Goal: Task Accomplishment & Management: Complete application form

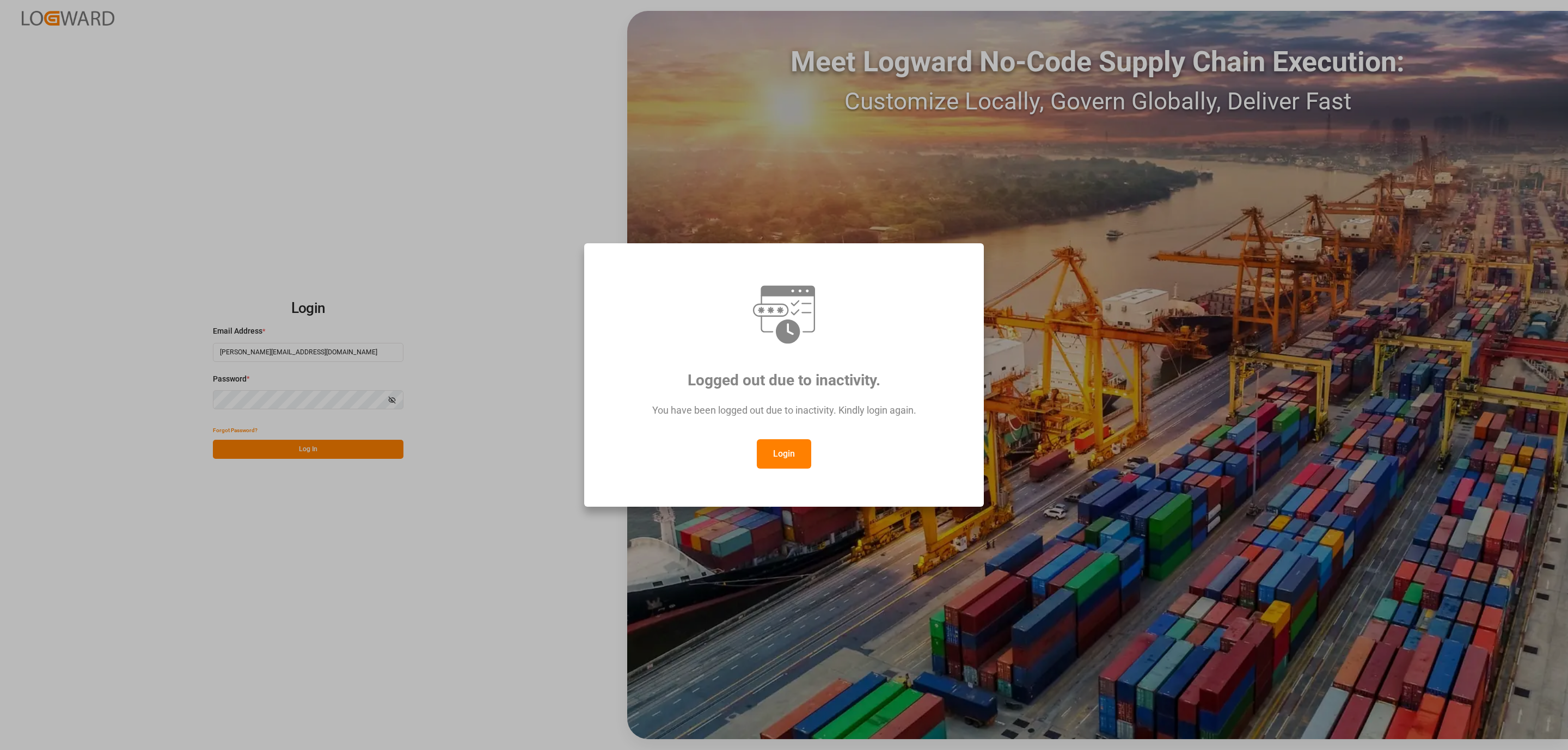
click at [779, 458] on button "Login" at bounding box center [784, 454] width 55 height 29
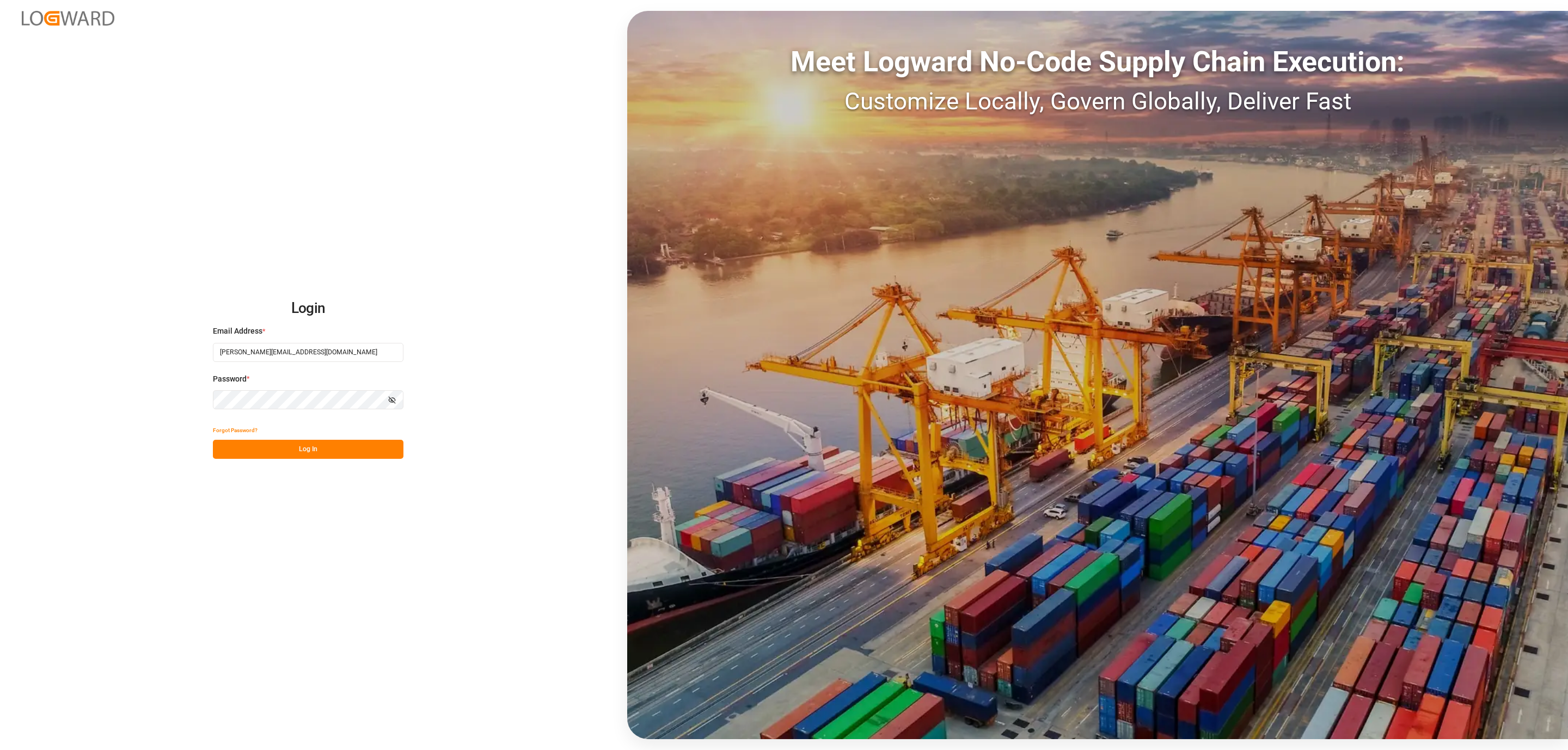
click at [286, 447] on button "Log In" at bounding box center [308, 449] width 190 height 19
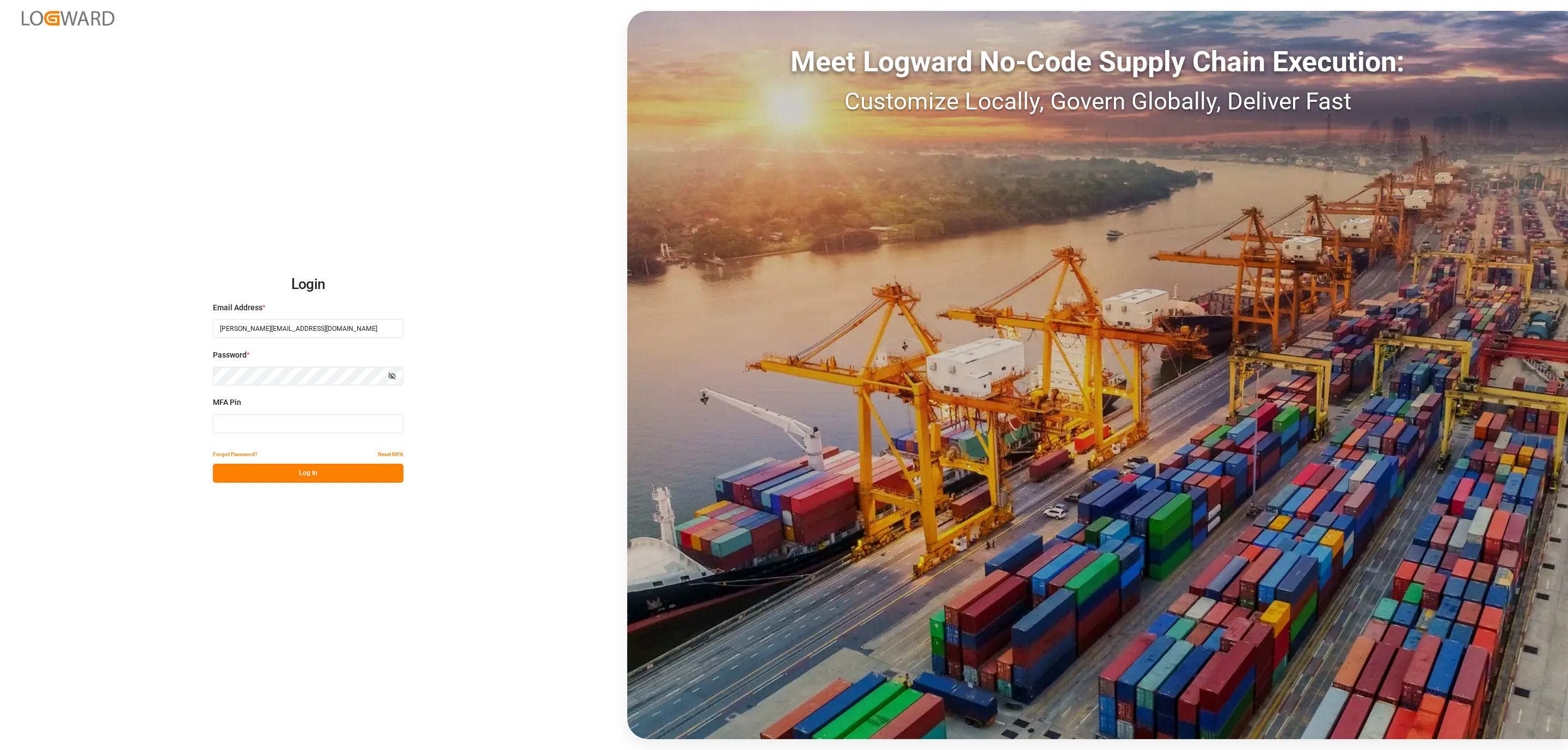
click at [239, 423] on input at bounding box center [308, 424] width 190 height 19
click at [251, 468] on button "Log In" at bounding box center [308, 473] width 190 height 19
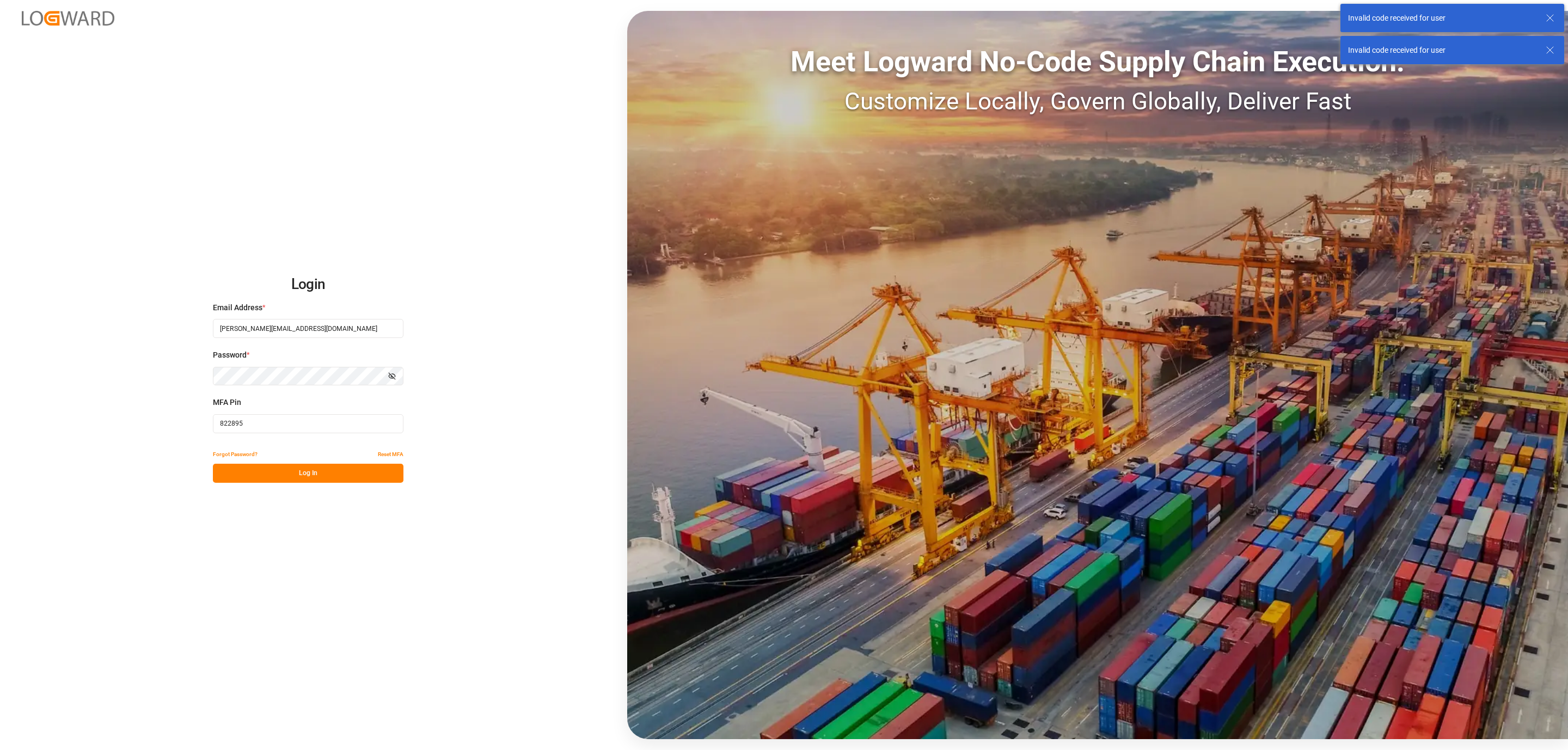
click at [223, 421] on input "822895" at bounding box center [308, 424] width 190 height 19
click at [250, 470] on button "Log In" at bounding box center [308, 473] width 190 height 19
drag, startPoint x: 252, startPoint y: 425, endPoint x: 67, endPoint y: 431, distance: 185.1
click at [67, 431] on div "Login Email Address * daniel.sokolyk@jamindustries.com Password * Show password…" at bounding box center [784, 375] width 1568 height 750
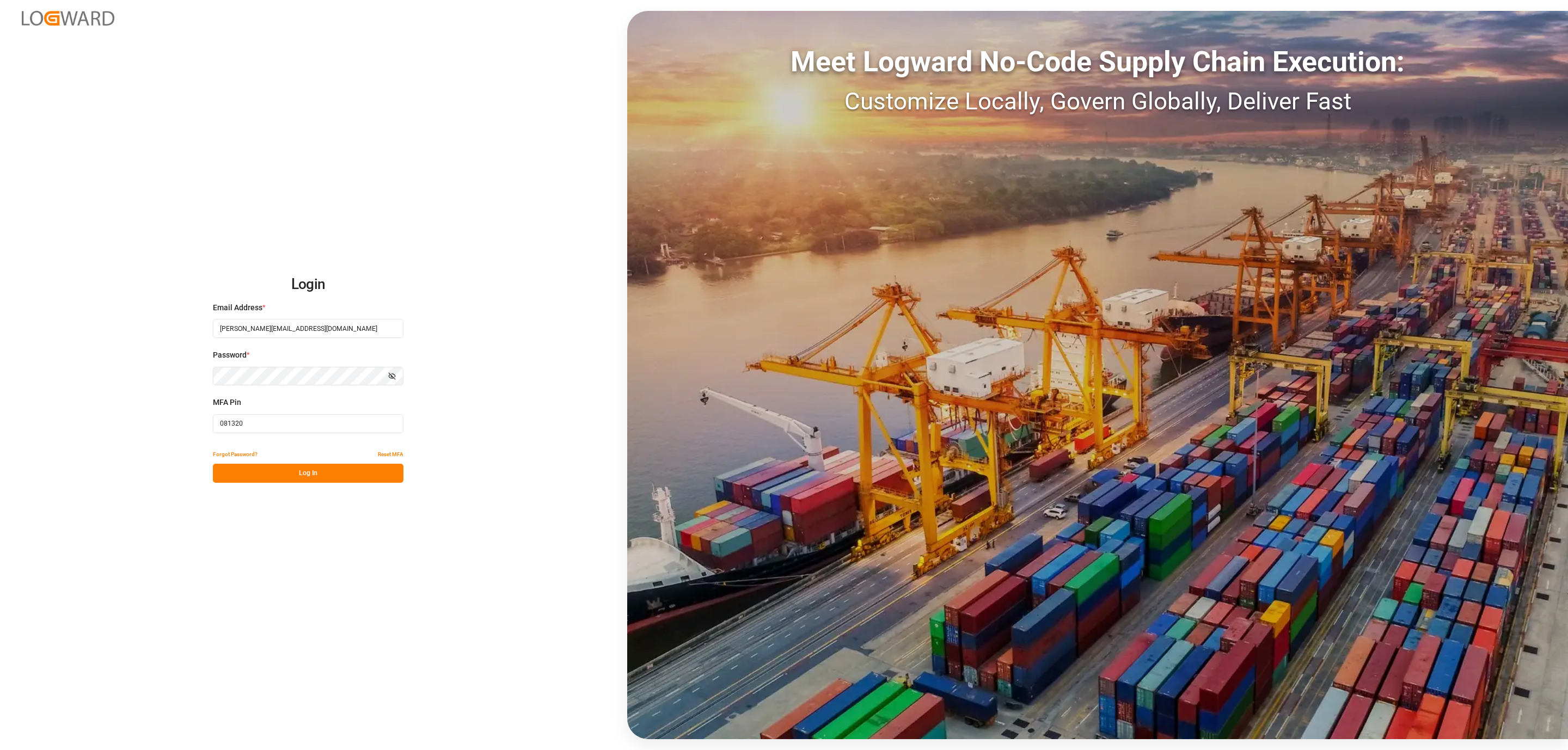
type input "081320"
click at [252, 467] on button "Log In" at bounding box center [308, 473] width 190 height 19
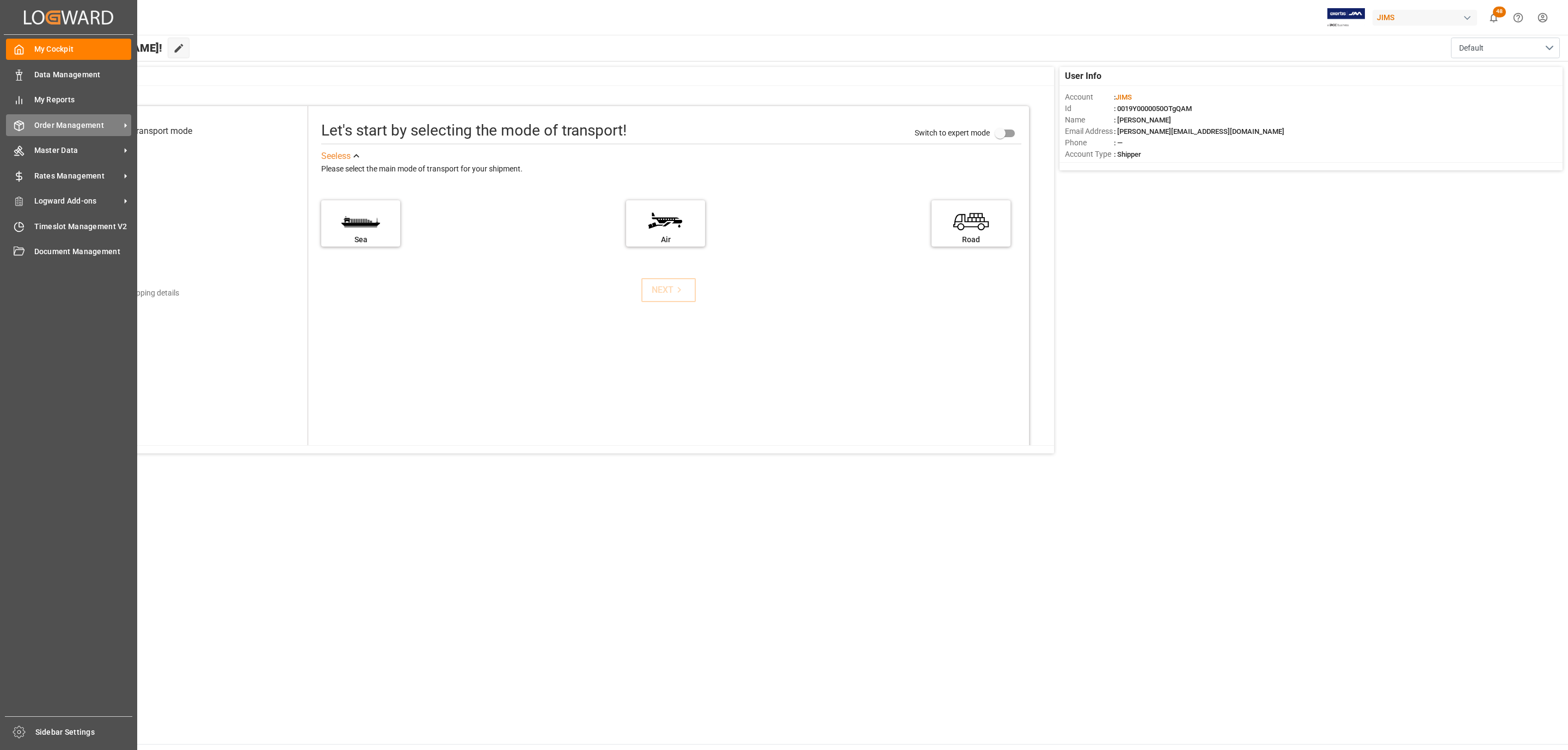
click at [81, 126] on span "Order Management" at bounding box center [77, 126] width 86 height 11
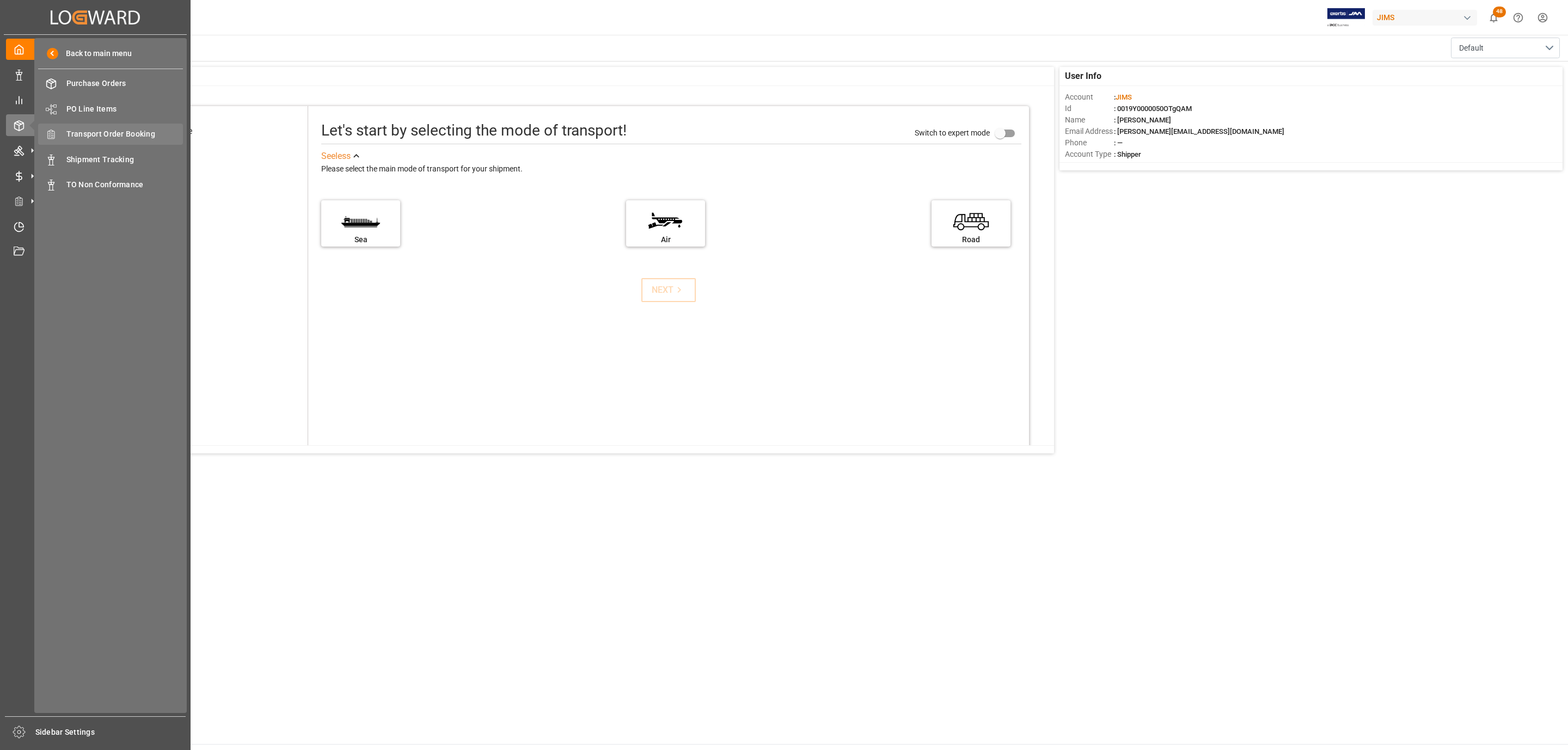
click at [128, 131] on span "Transport Order Booking" at bounding box center [125, 134] width 117 height 11
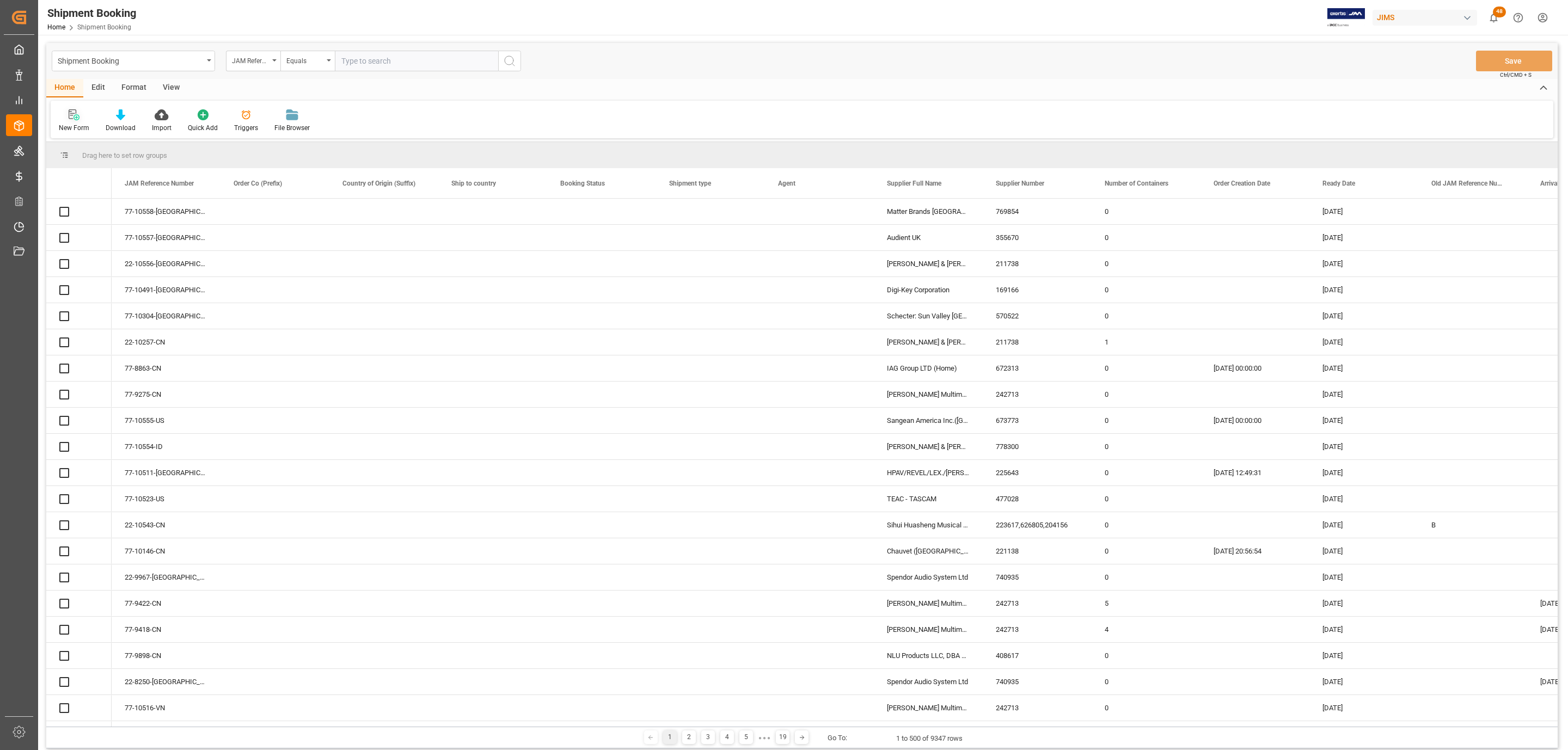
click at [77, 121] on div "New Form" at bounding box center [74, 121] width 47 height 24
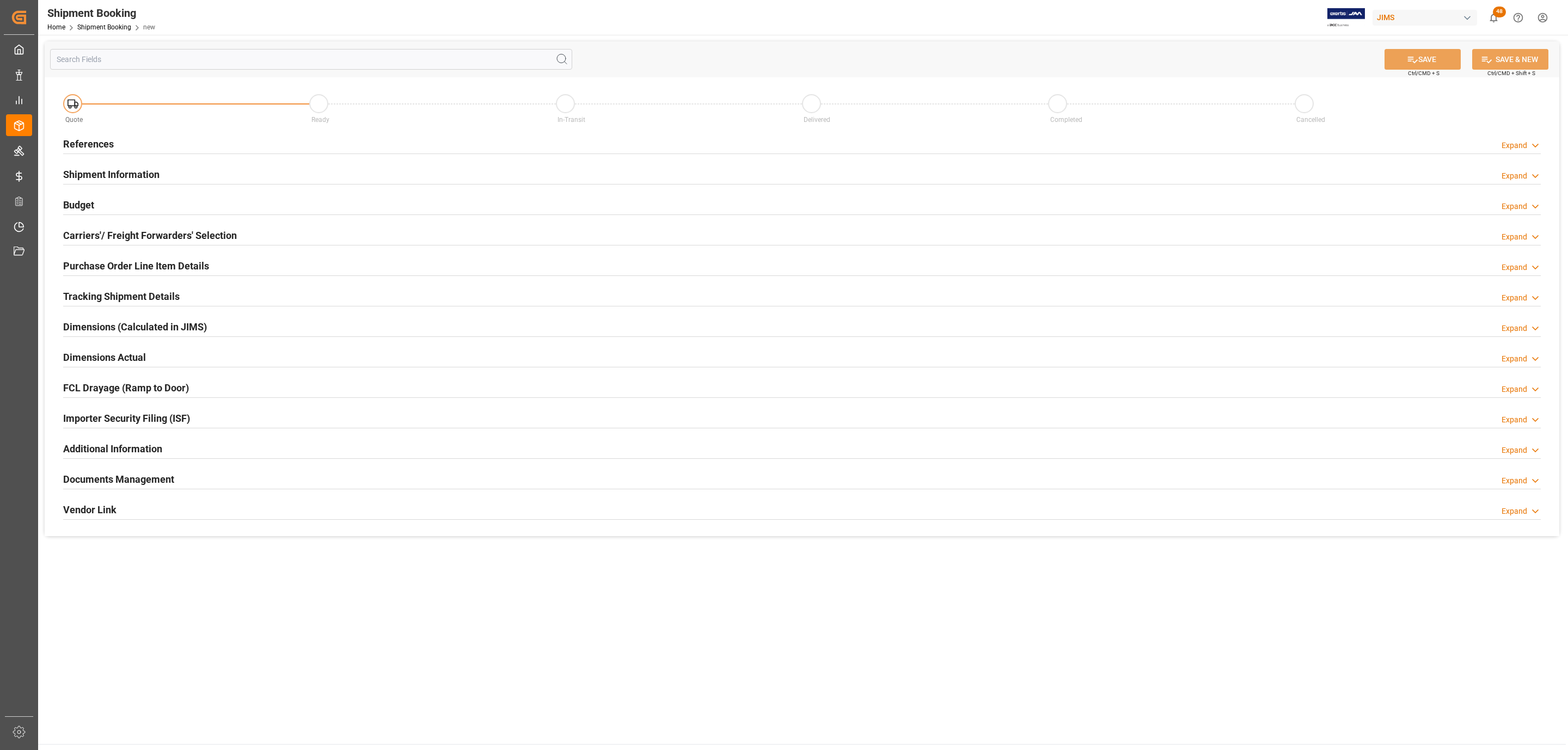
click at [98, 134] on div "References" at bounding box center [89, 143] width 51 height 21
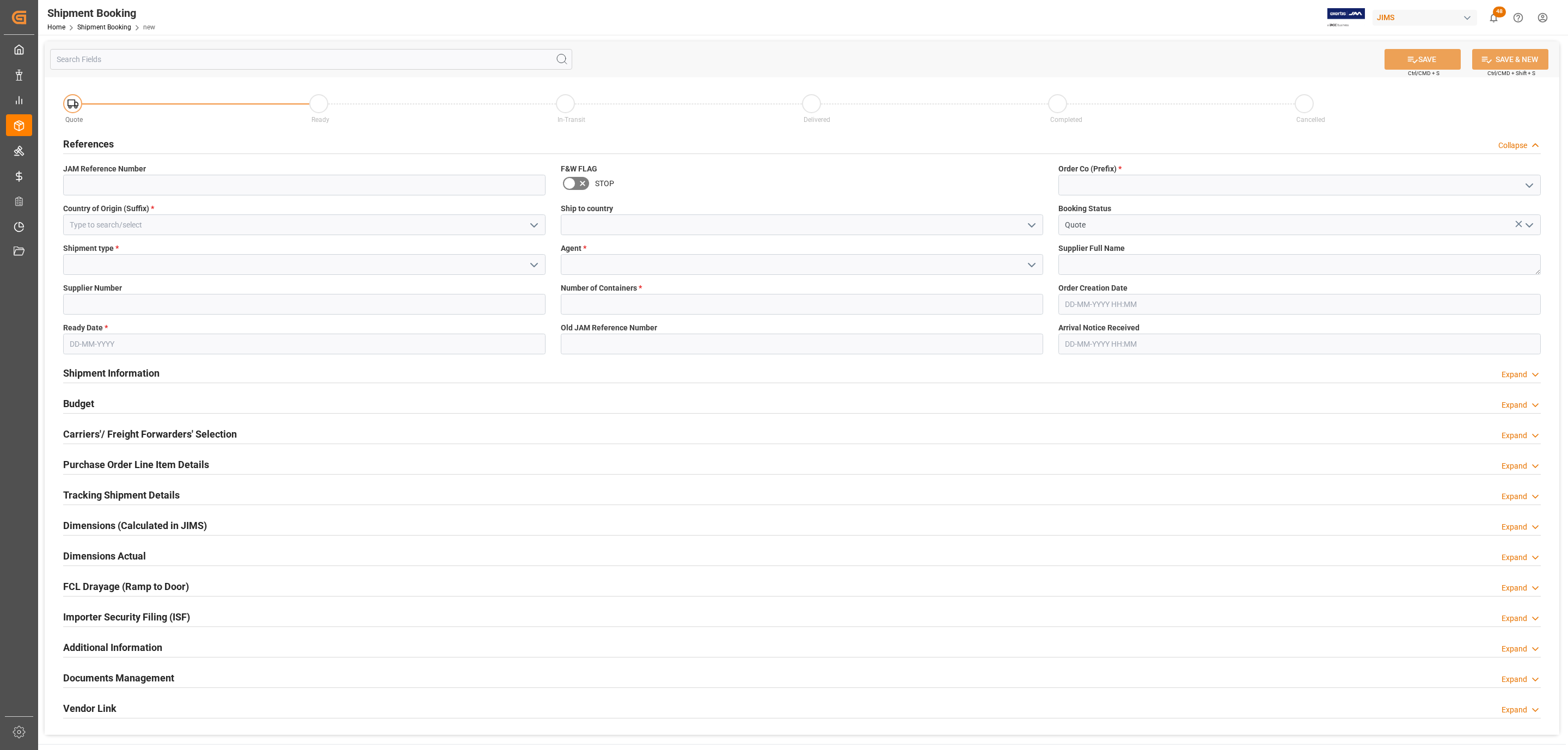
click at [1528, 182] on icon "open menu" at bounding box center [1529, 185] width 13 height 13
click at [1159, 234] on div "77" at bounding box center [1300, 234] width 482 height 25
type input "77"
drag, startPoint x: 1100, startPoint y: 270, endPoint x: 1090, endPoint y: 273, distance: 10.4
click at [1100, 270] on textarea at bounding box center [1300, 265] width 482 height 21
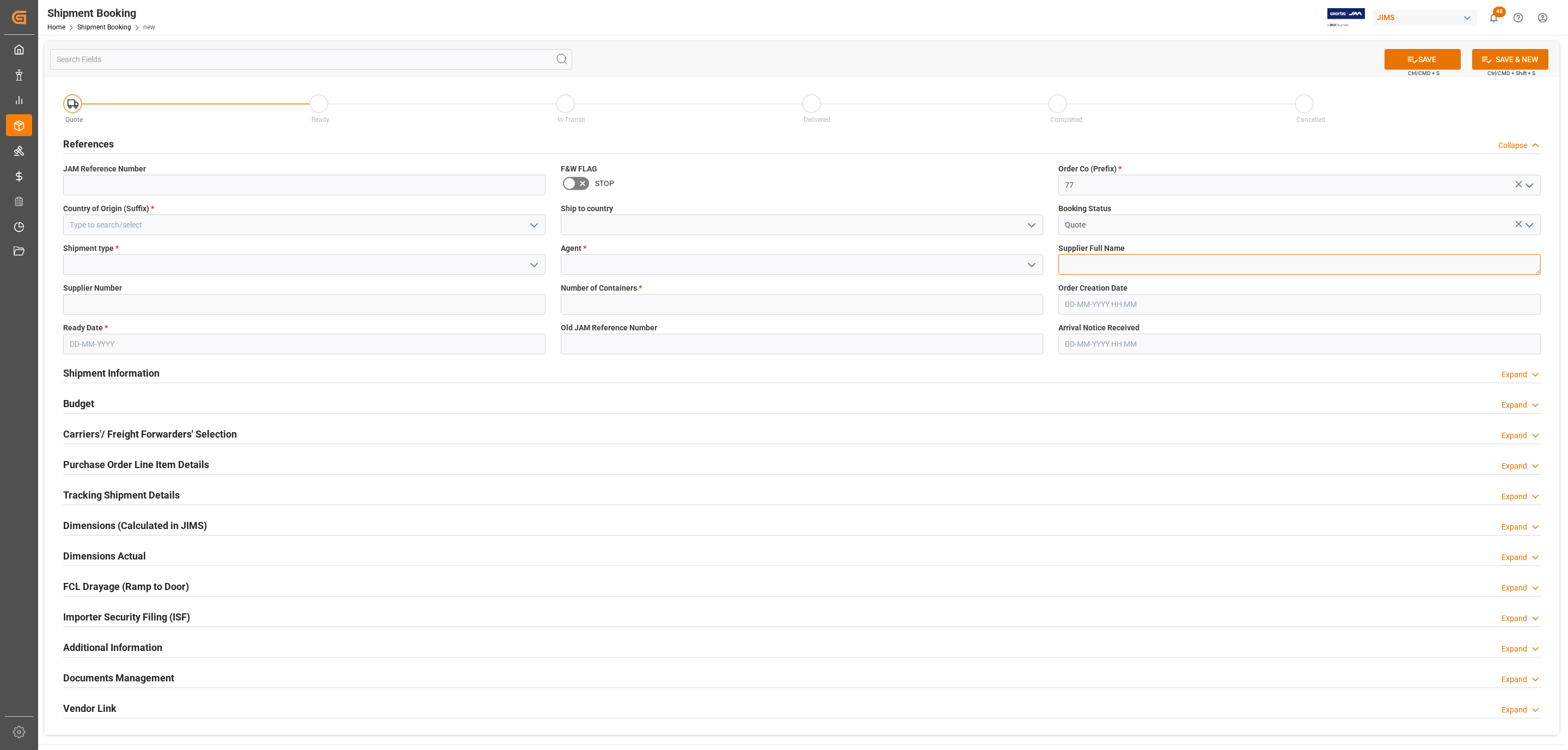
paste textarea "Radio Design Labs"
type textarea "Radio Design Labs"
click at [1029, 225] on polyline "open menu" at bounding box center [1032, 225] width 6 height 3
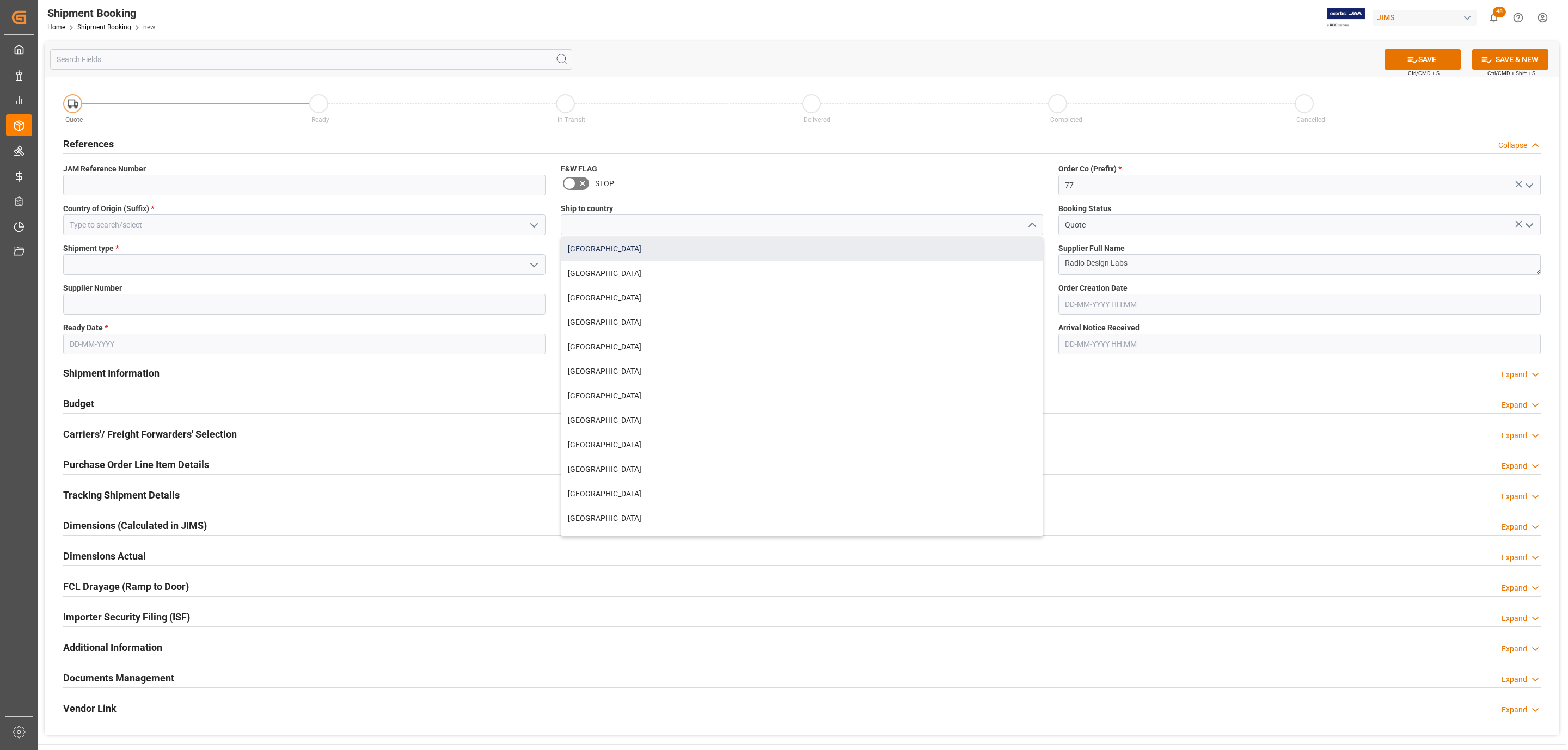
click at [685, 246] on div "[GEOGRAPHIC_DATA]" at bounding box center [802, 249] width 482 height 25
type input "[GEOGRAPHIC_DATA]"
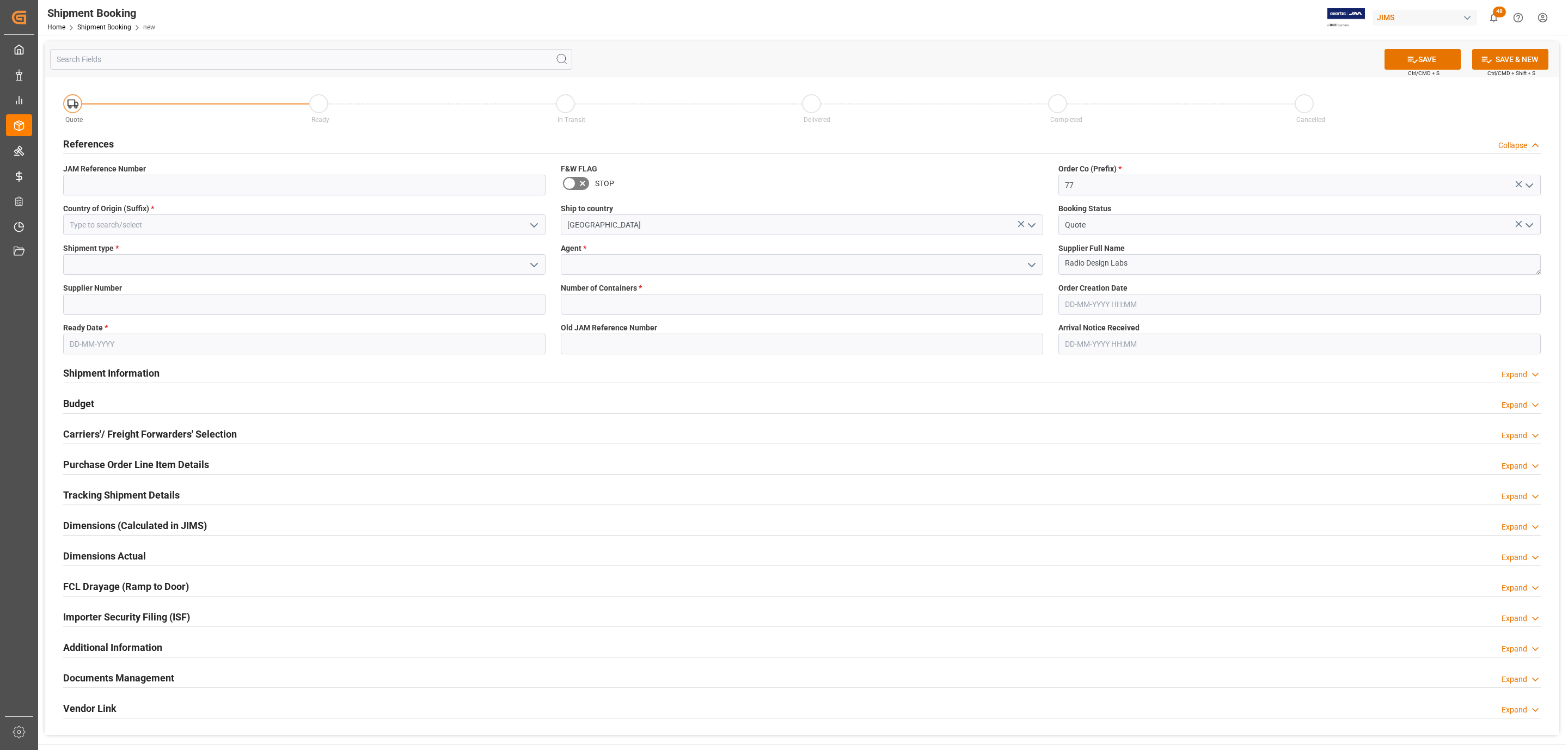
click at [1028, 263] on icon "open menu" at bounding box center [1032, 265] width 13 height 13
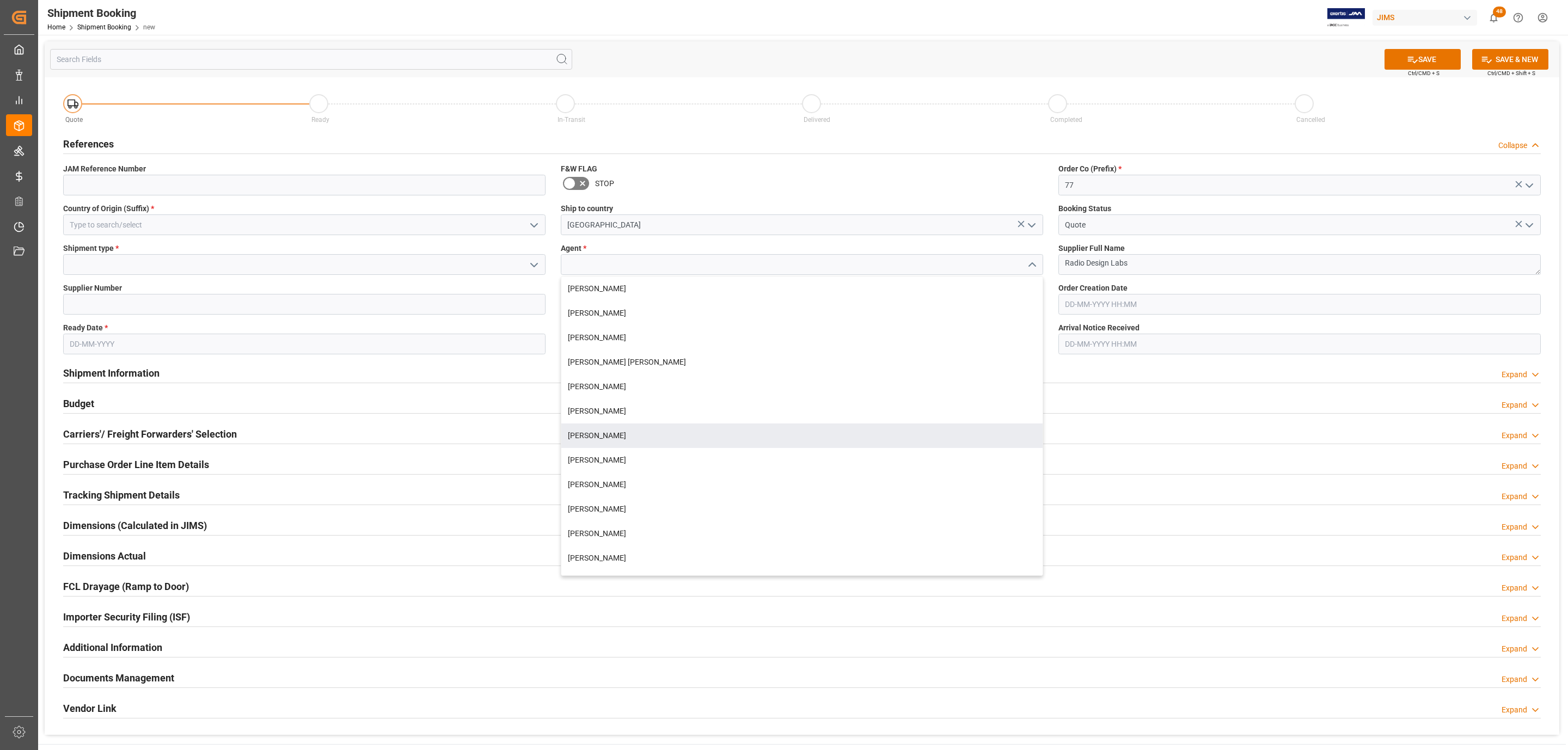
click at [627, 438] on div "[PERSON_NAME]" at bounding box center [802, 436] width 482 height 25
type input "[PERSON_NAME]"
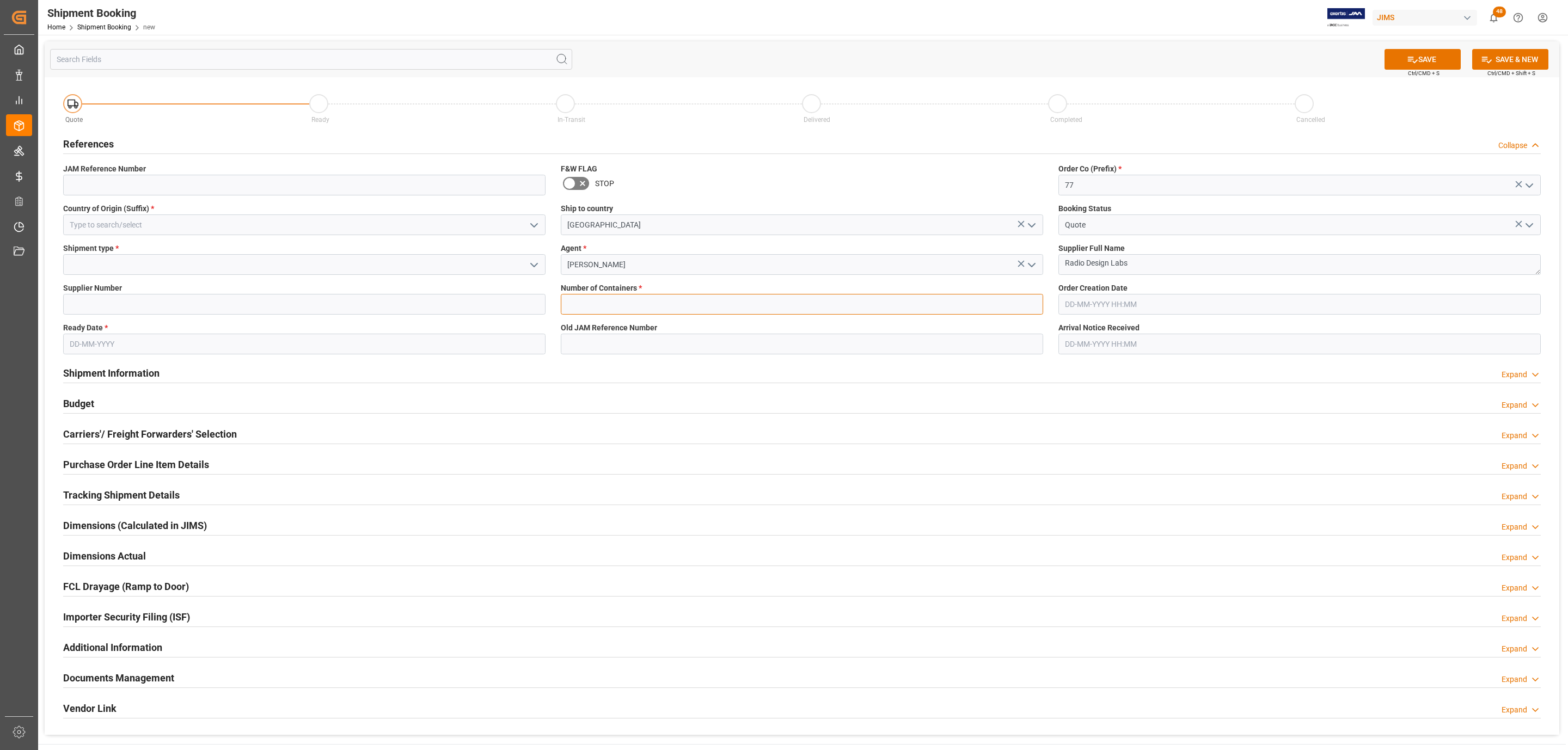
click at [589, 309] on input "text" at bounding box center [802, 304] width 482 height 21
type input "0"
click at [525, 226] on button "open menu" at bounding box center [534, 225] width 16 height 17
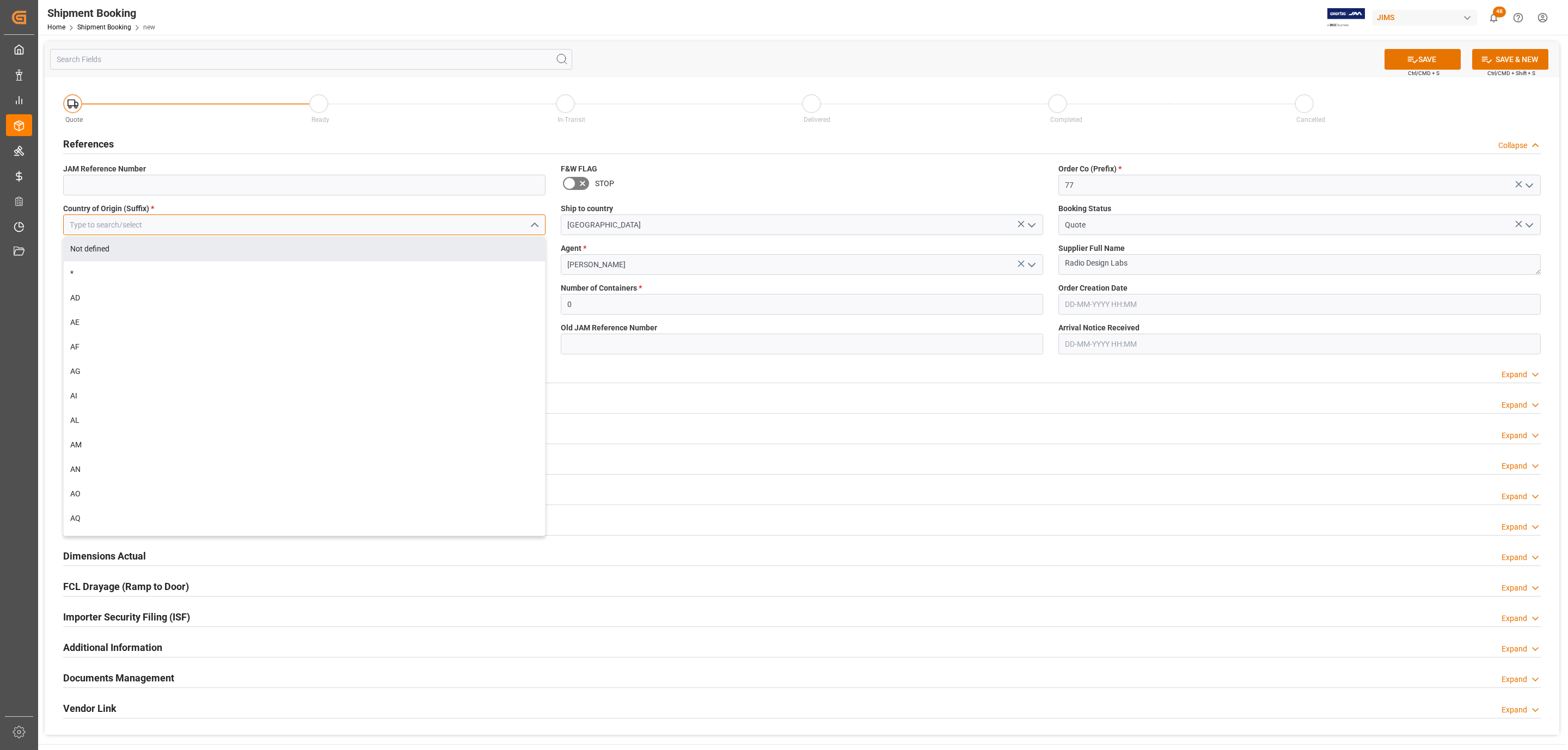
click at [103, 221] on input at bounding box center [305, 225] width 482 height 21
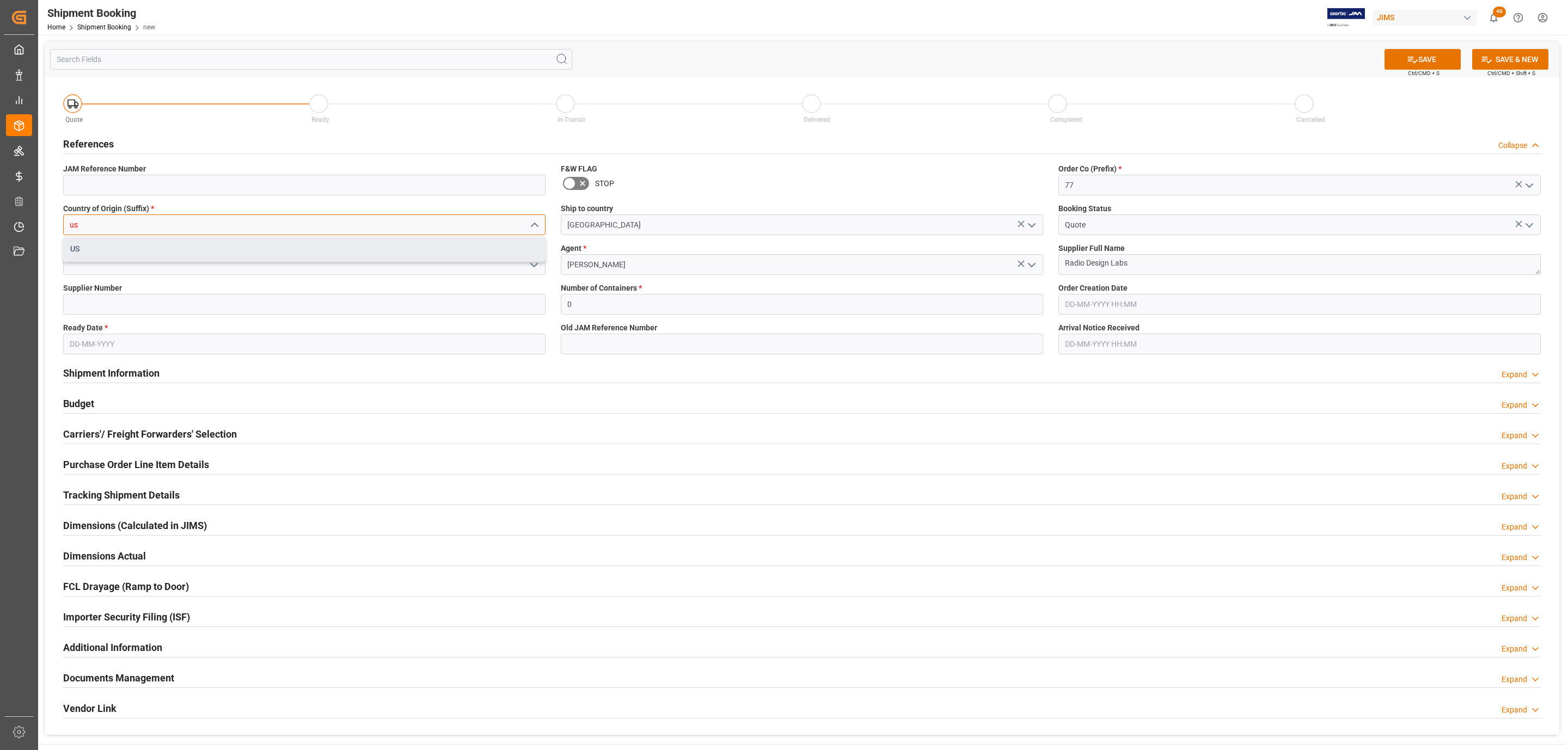
click at [90, 255] on div "US" at bounding box center [304, 249] width 482 height 25
type input "US"
click at [538, 262] on icon "open menu" at bounding box center [534, 265] width 13 height 13
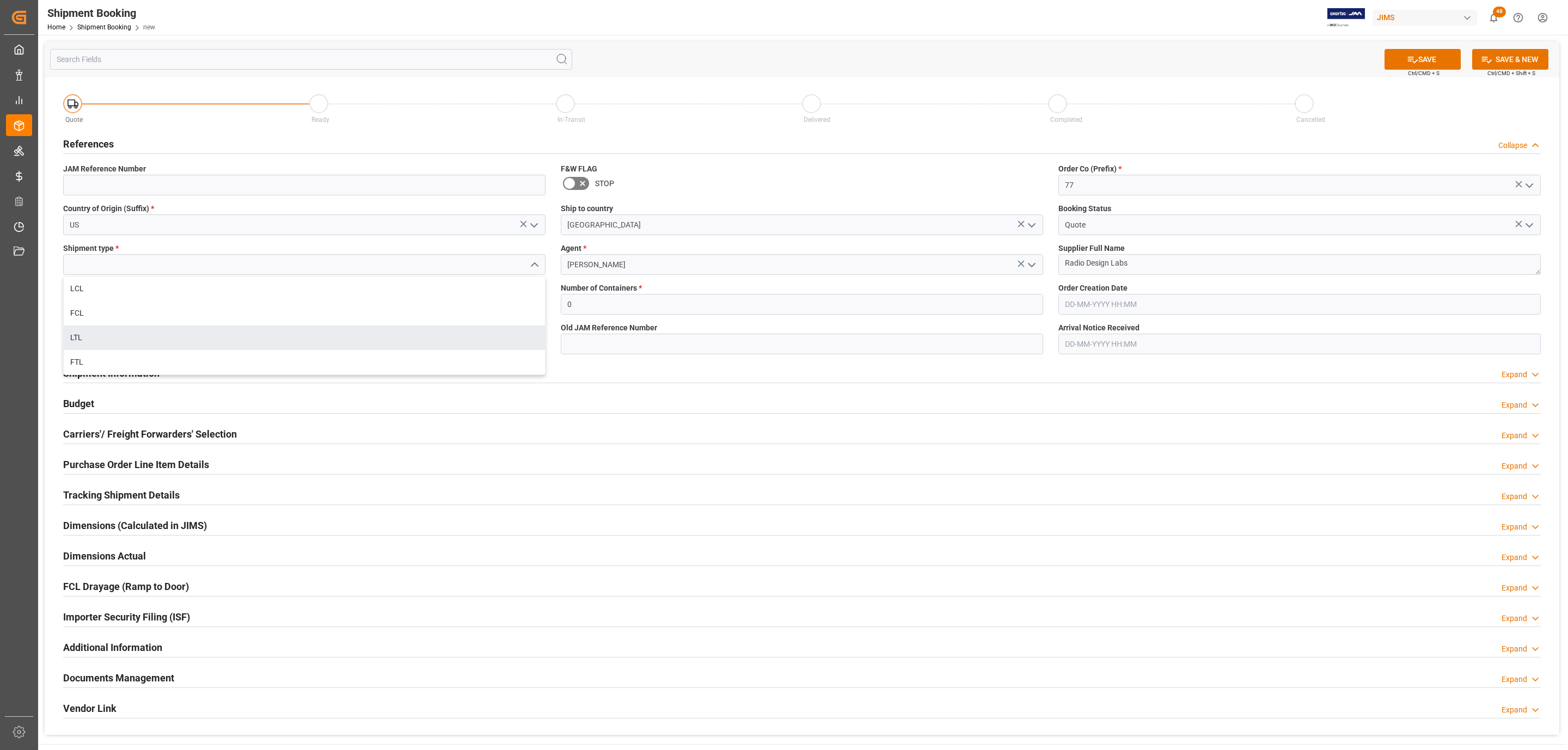
click at [221, 333] on div "LTL" at bounding box center [304, 338] width 482 height 25
type input "LTL"
click at [95, 303] on input at bounding box center [305, 304] width 482 height 21
paste input "181970"
type input "181970"
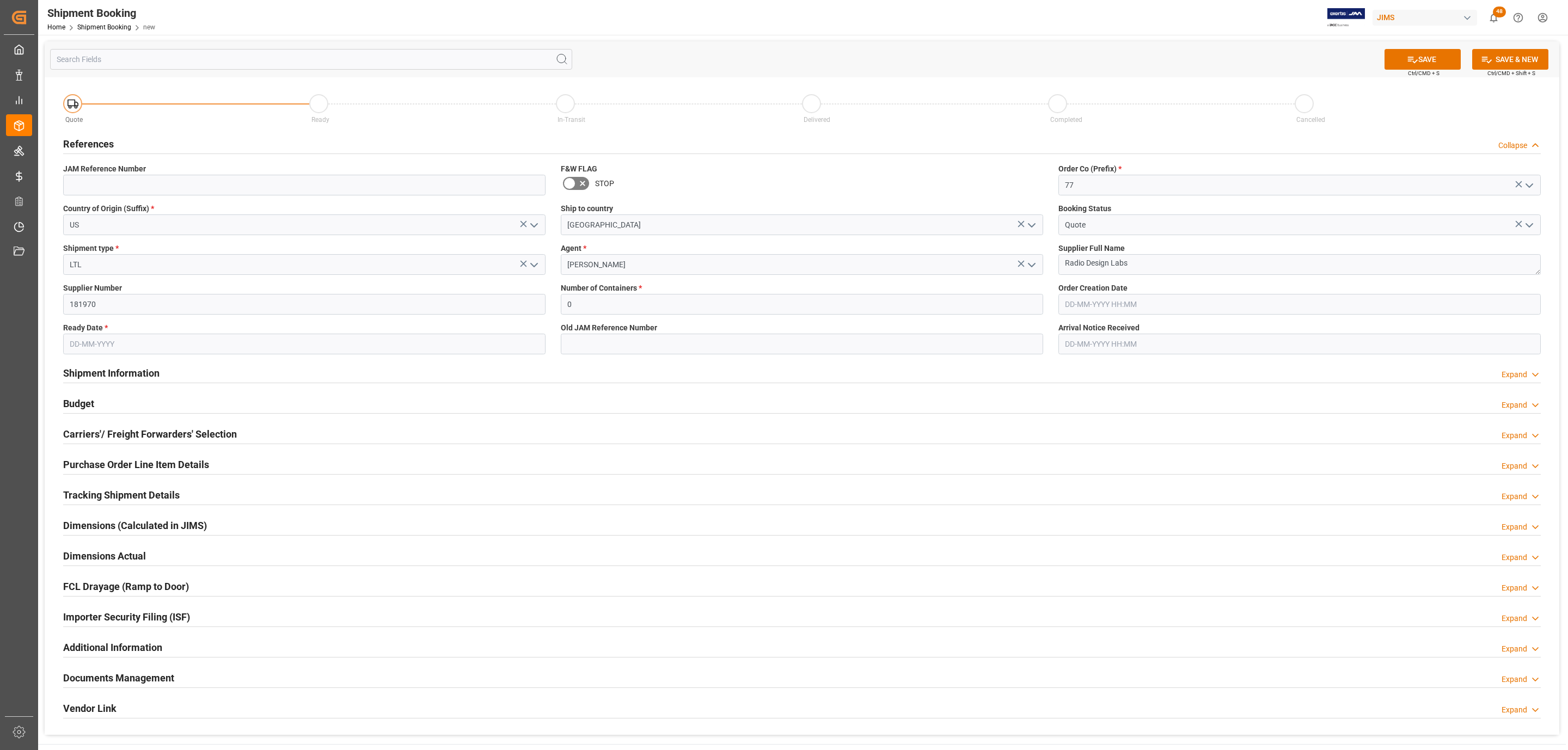
click at [100, 345] on input "text" at bounding box center [305, 344] width 482 height 21
click at [105, 397] on div "Mo Tu We Th Fr Sa Su" at bounding box center [141, 386] width 155 height 21
click at [165, 454] on span "15" at bounding box center [162, 453] width 7 height 8
type input "[DATE]"
click at [1442, 61] on button "SAVE" at bounding box center [1423, 59] width 76 height 21
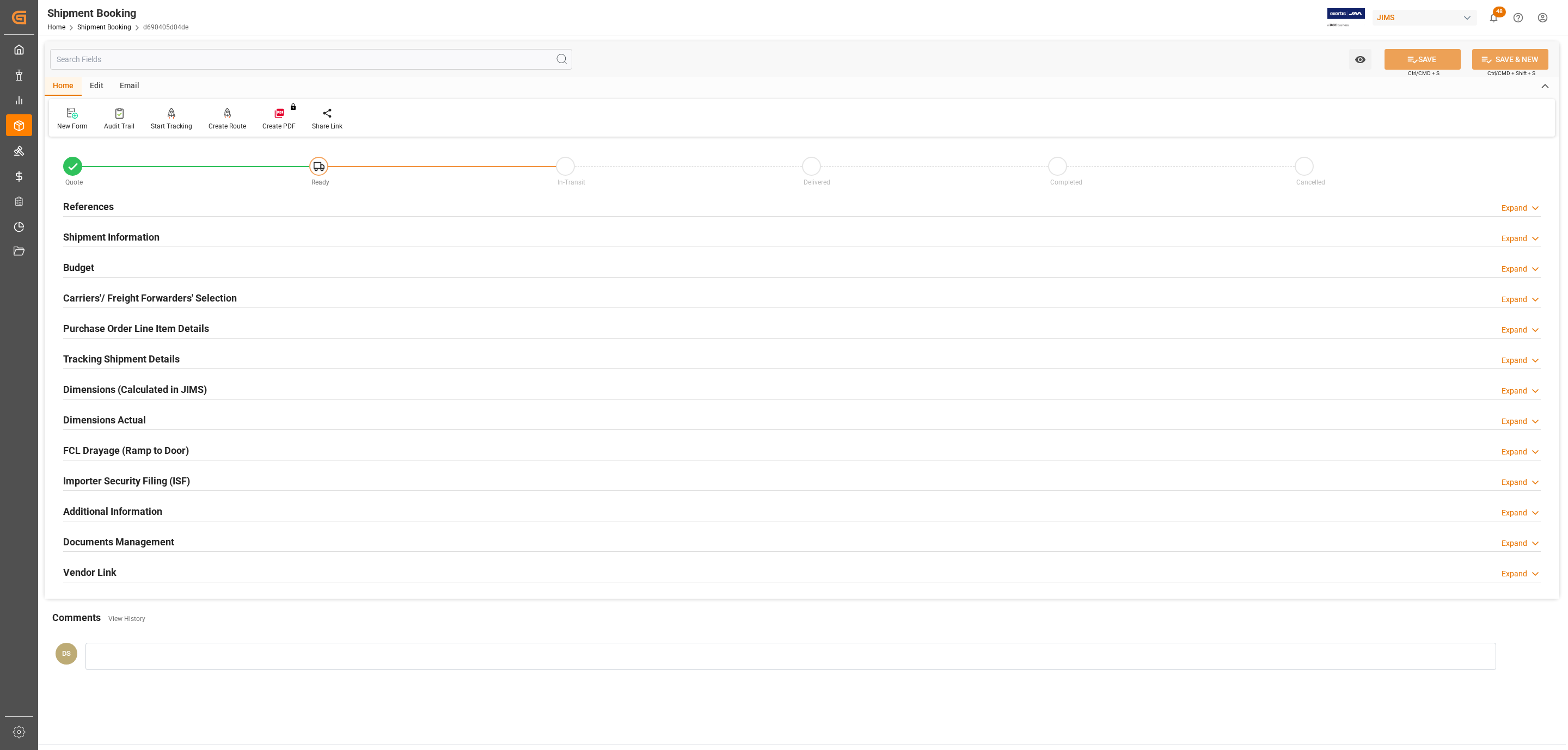
click at [110, 199] on h2 "References" at bounding box center [89, 206] width 51 height 15
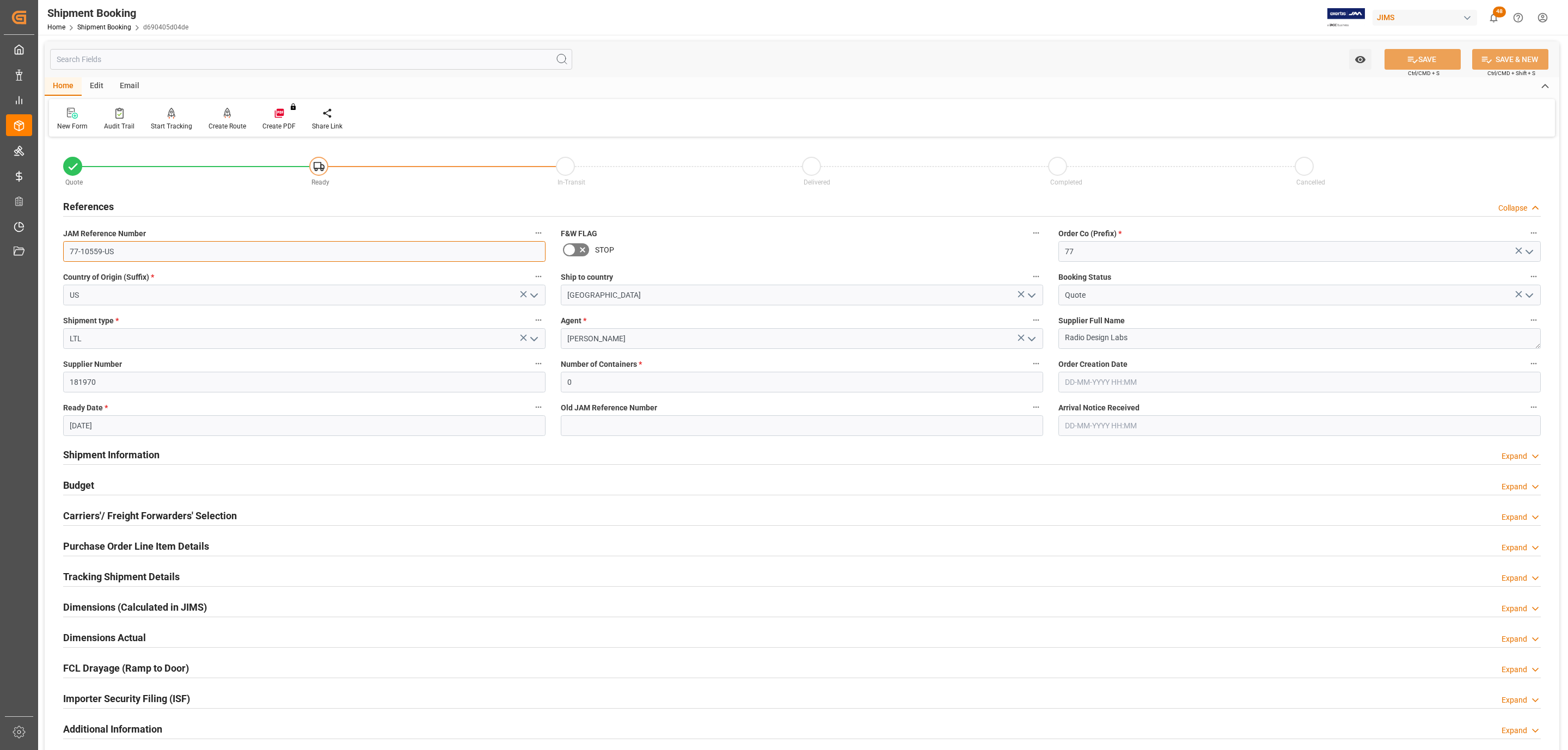
click at [152, 254] on input "77-10559-US" at bounding box center [305, 251] width 482 height 21
click at [116, 516] on h2 "Carriers'/ Freight Forwarders' Selection" at bounding box center [150, 515] width 174 height 15
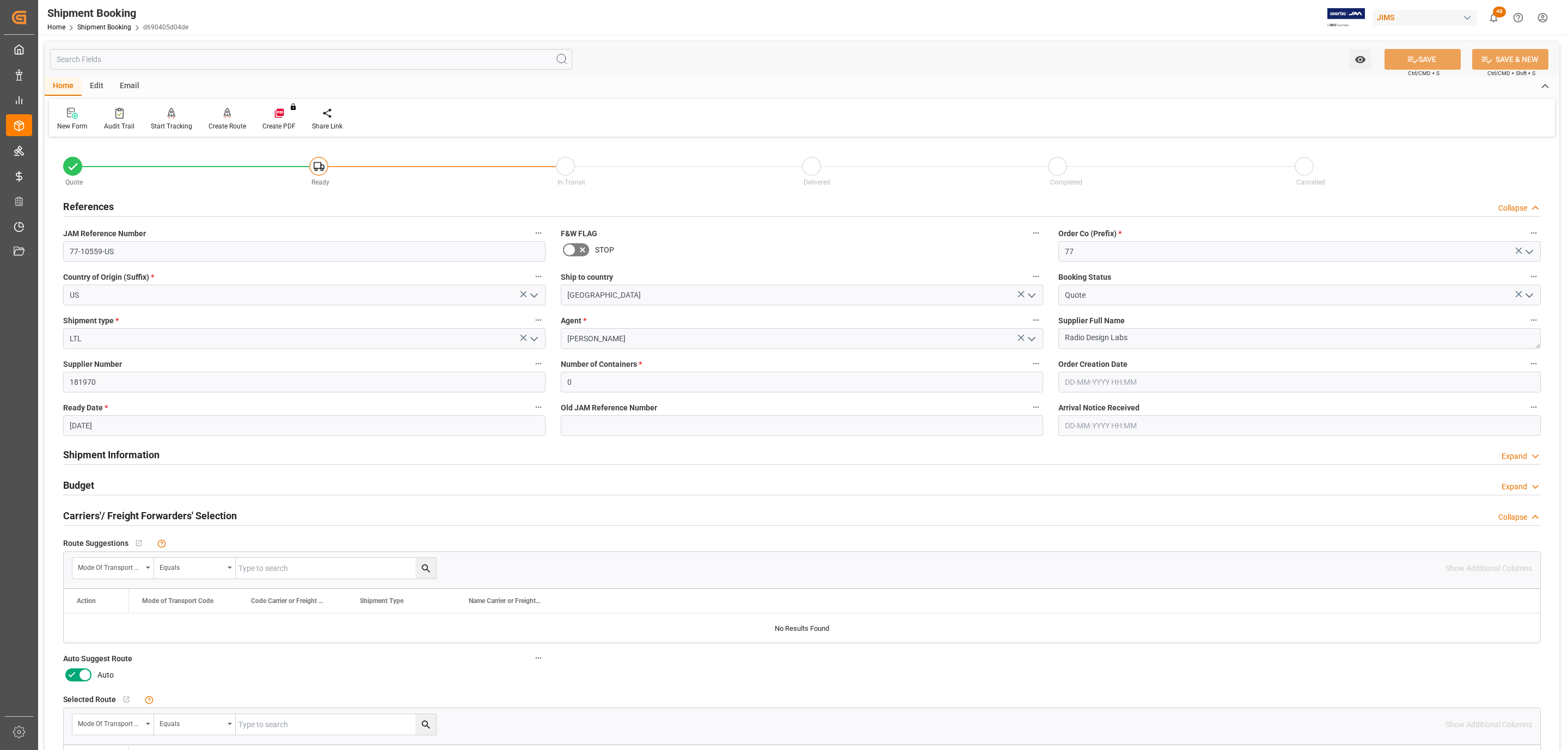
drag, startPoint x: 72, startPoint y: 666, endPoint x: 72, endPoint y: 673, distance: 7.0
click at [72, 673] on div "Auto Suggest Route Auto" at bounding box center [305, 667] width 497 height 40
click at [72, 681] on icon at bounding box center [72, 675] width 13 height 13
click at [0, 0] on input "checkbox" at bounding box center [0, 0] width 0 height 0
click at [1398, 54] on button "SAVE" at bounding box center [1423, 59] width 76 height 21
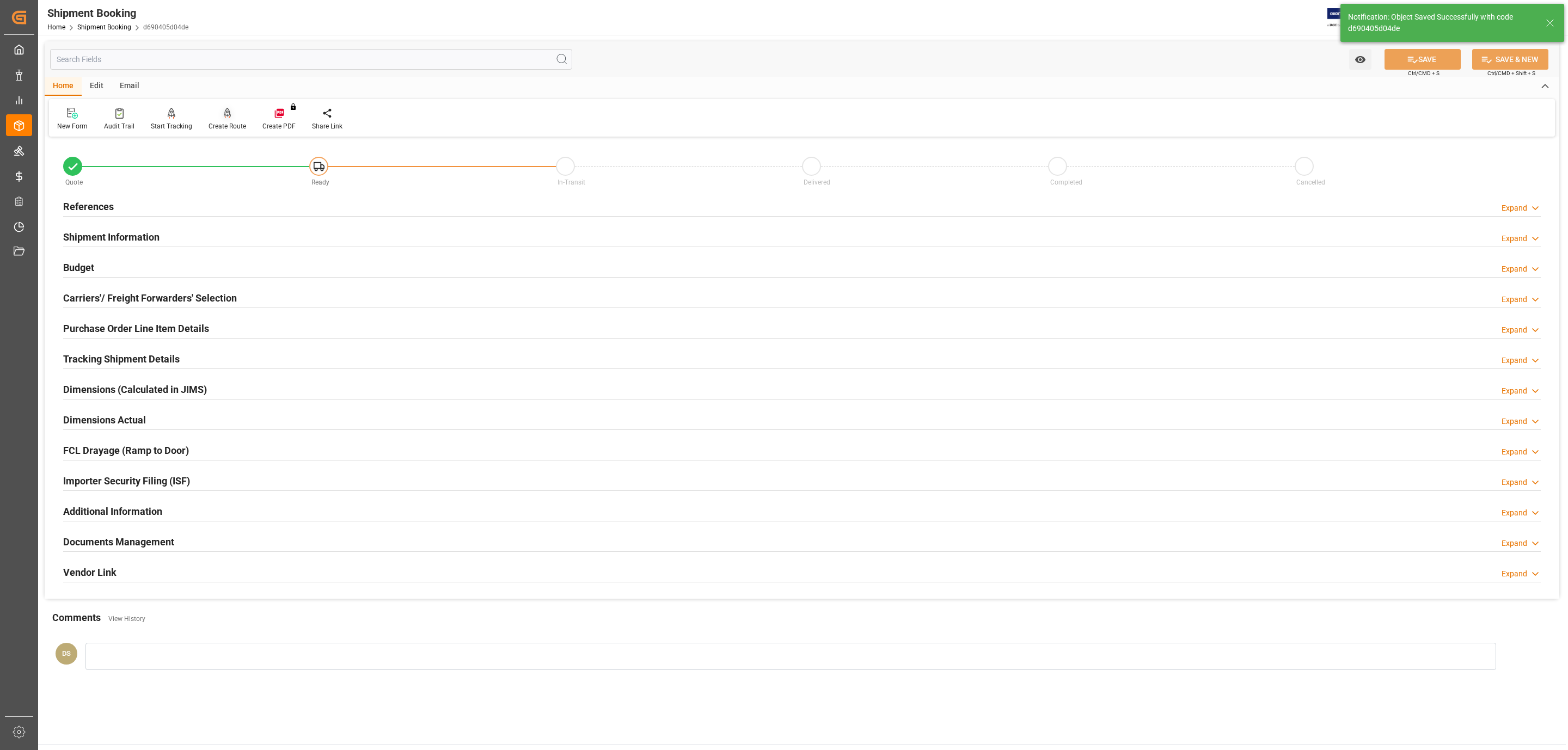
click at [224, 117] on icon at bounding box center [228, 113] width 8 height 11
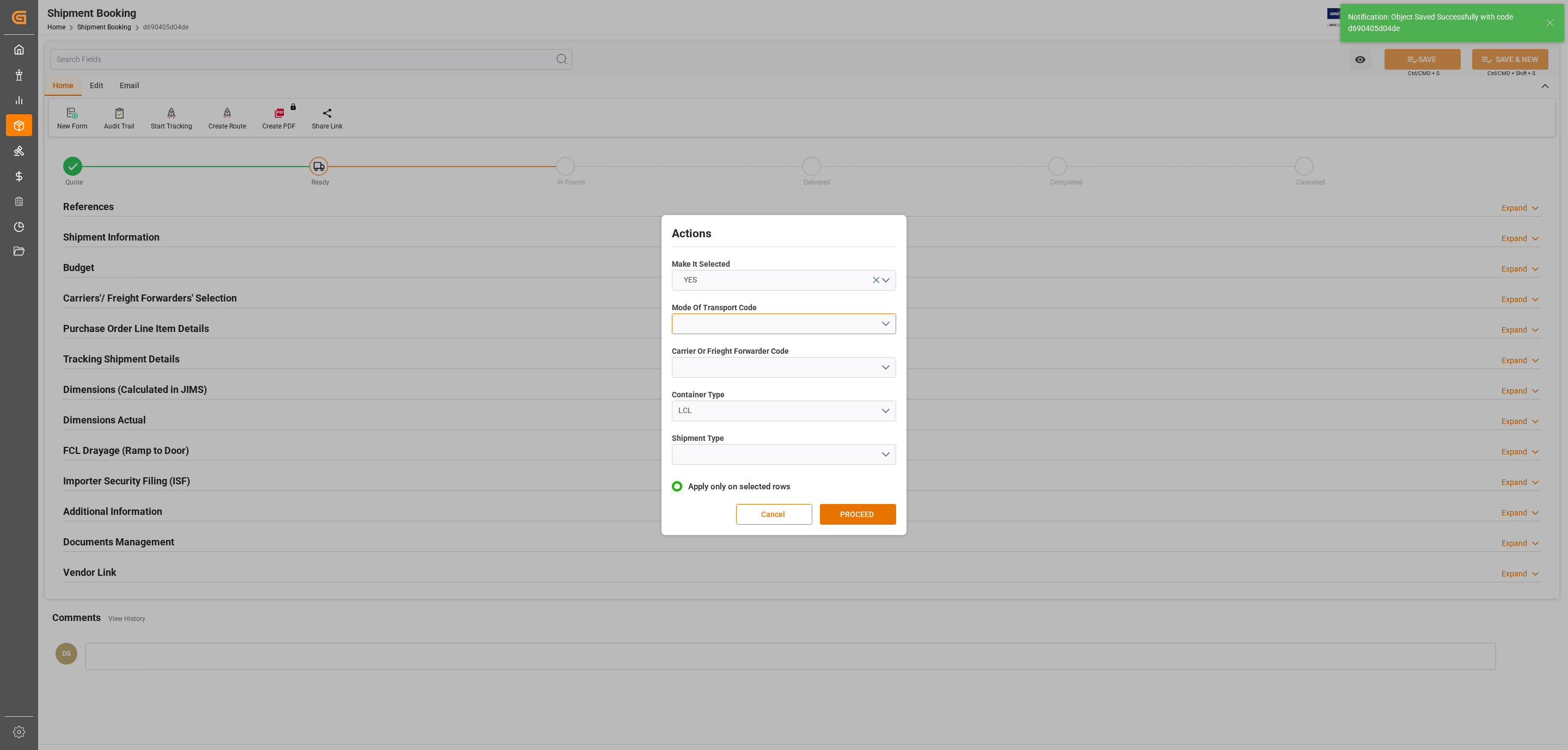
click at [765, 319] on button "open menu" at bounding box center [784, 324] width 225 height 21
click at [770, 427] on div "5- COURIER GROUND" at bounding box center [784, 418] width 223 height 23
click at [735, 368] on button "open menu" at bounding box center [784, 367] width 225 height 21
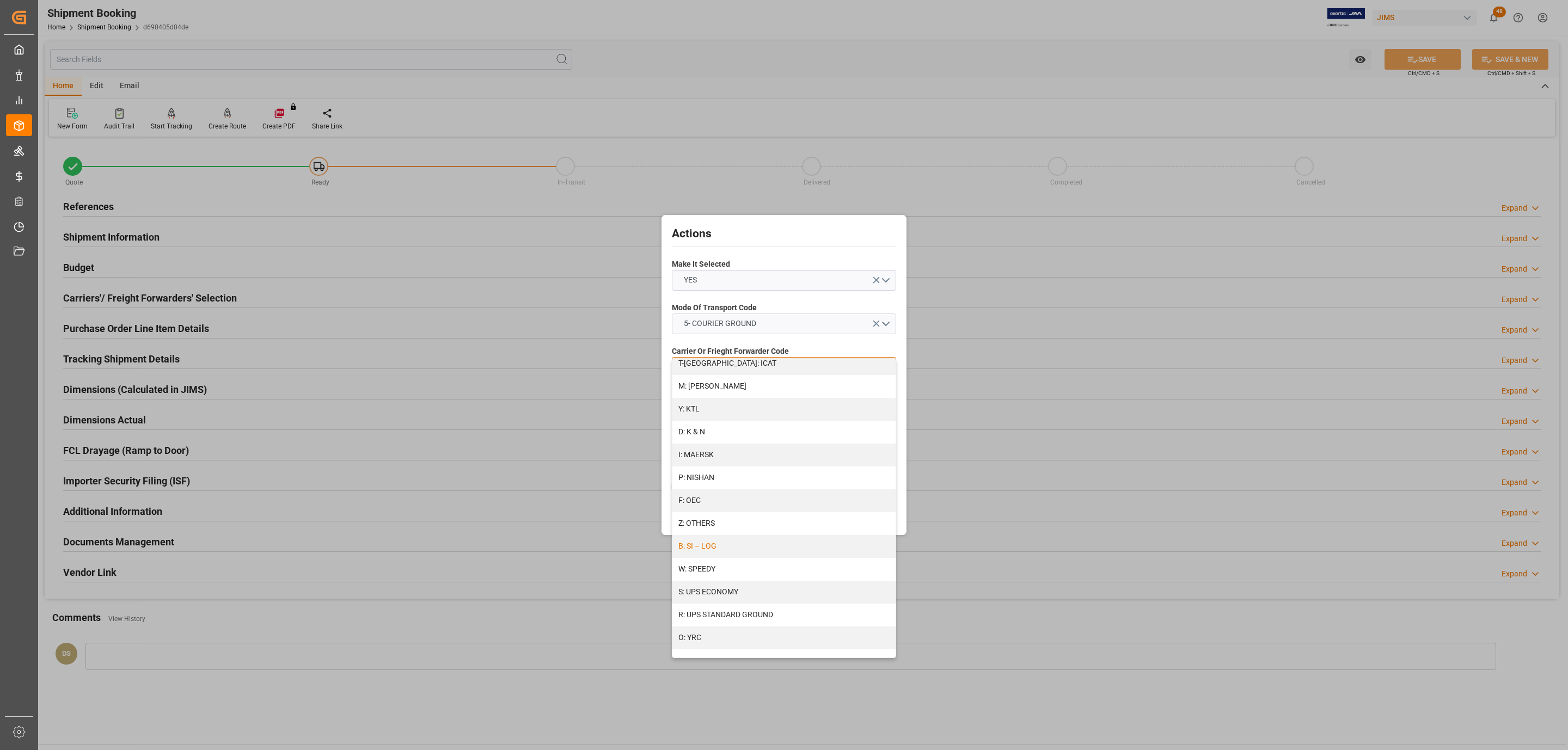
scroll to position [489, 0]
click at [752, 610] on div "R: UPS STANDARD GROUND" at bounding box center [784, 613] width 223 height 23
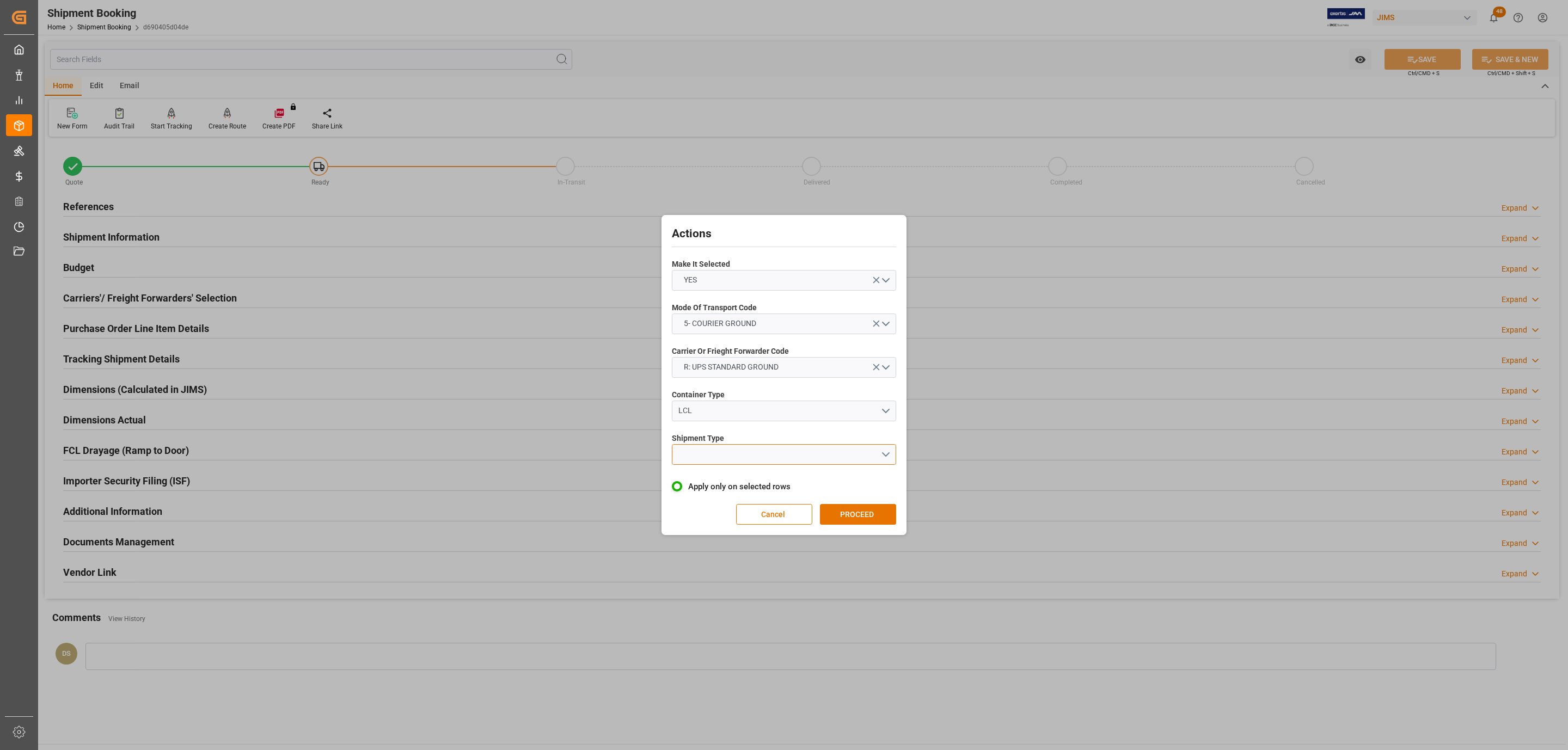
click at [711, 452] on button "open menu" at bounding box center [784, 454] width 225 height 21
click at [715, 458] on div "LTL" at bounding box center [784, 457] width 223 height 23
click at [860, 513] on button "PROCEED" at bounding box center [858, 515] width 76 height 21
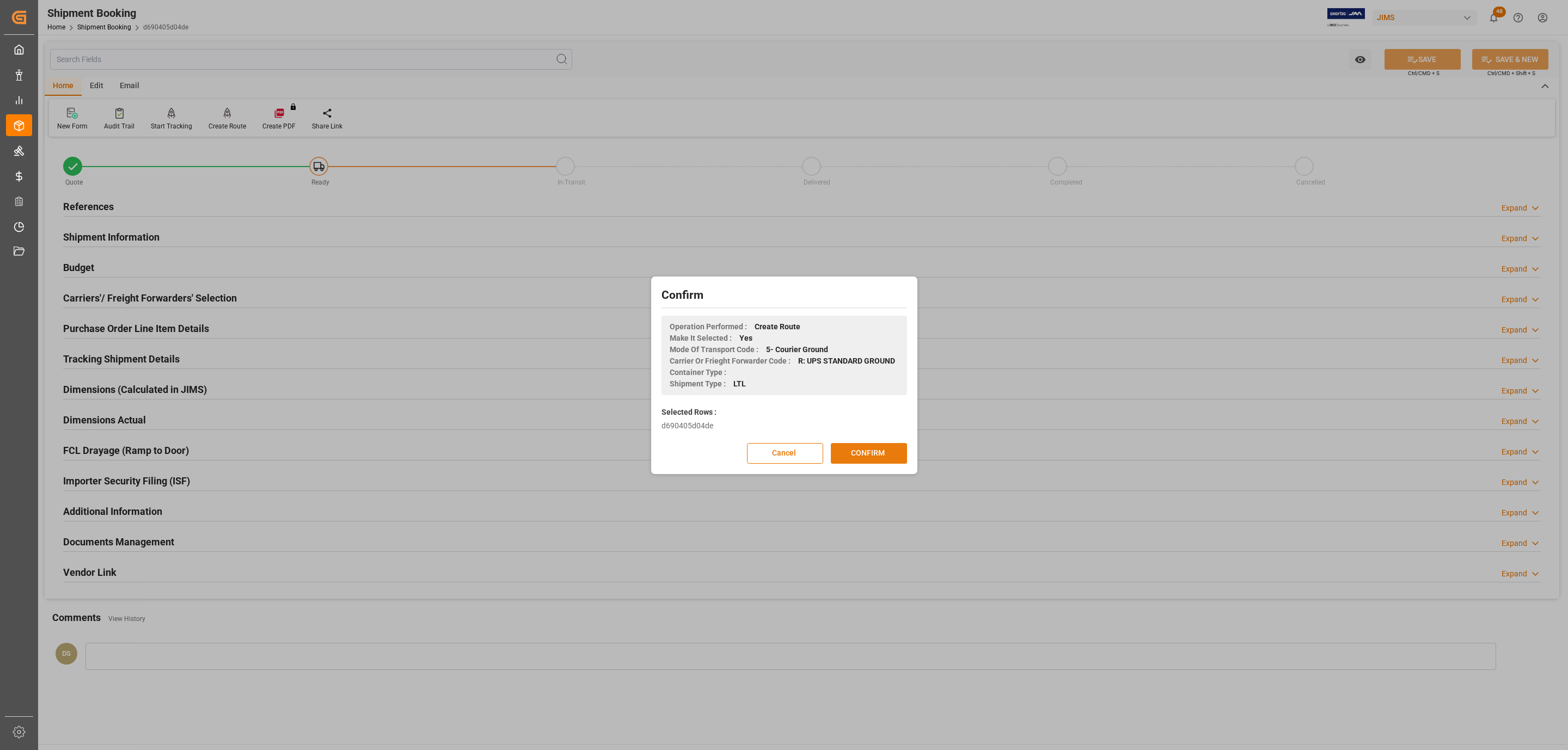
click at [855, 443] on button "CONFIRM" at bounding box center [869, 453] width 76 height 21
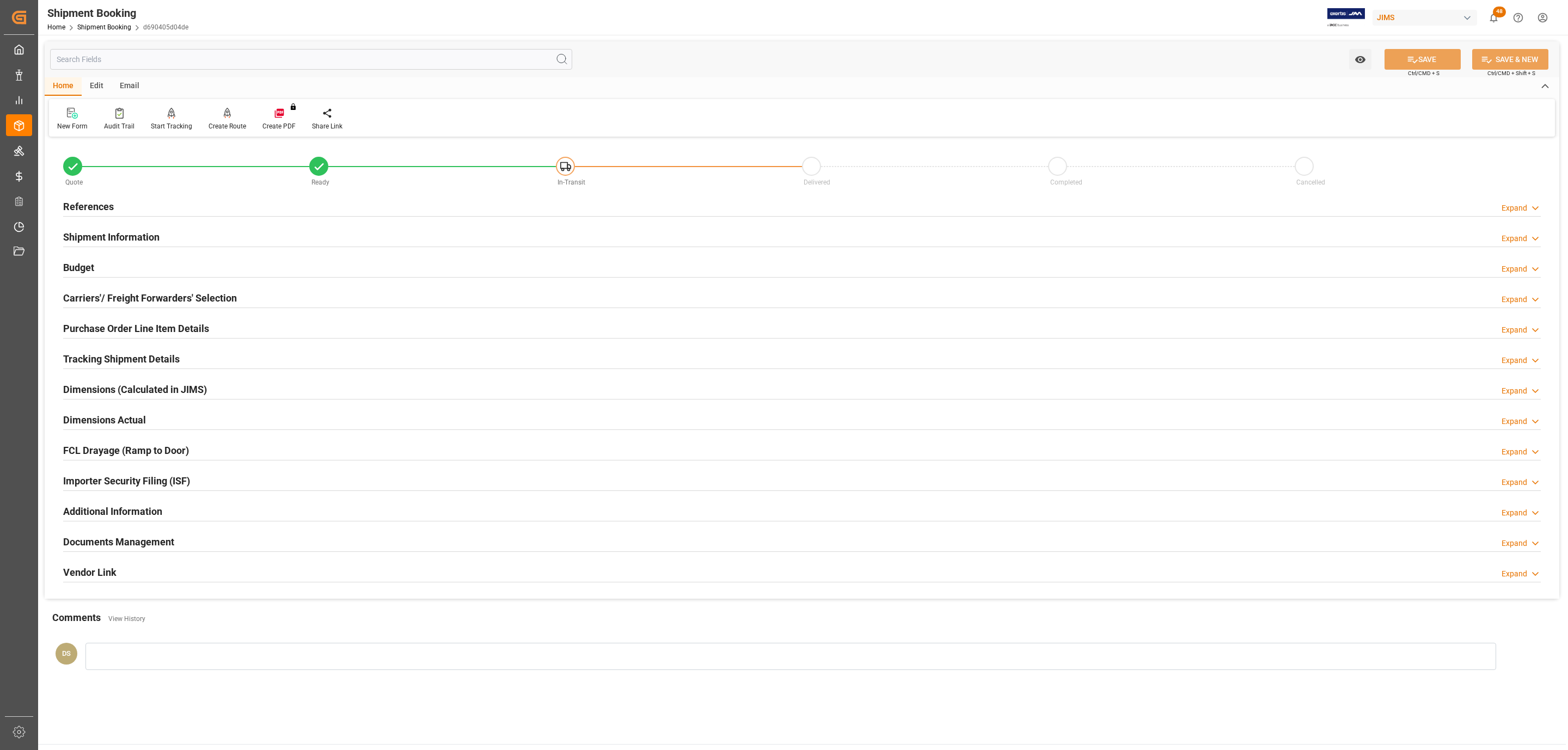
click at [113, 281] on div "Budget Expand" at bounding box center [802, 268] width 1493 height 30
click at [109, 299] on h2 "Carriers'/ Freight Forwarders' Selection" at bounding box center [150, 298] width 174 height 15
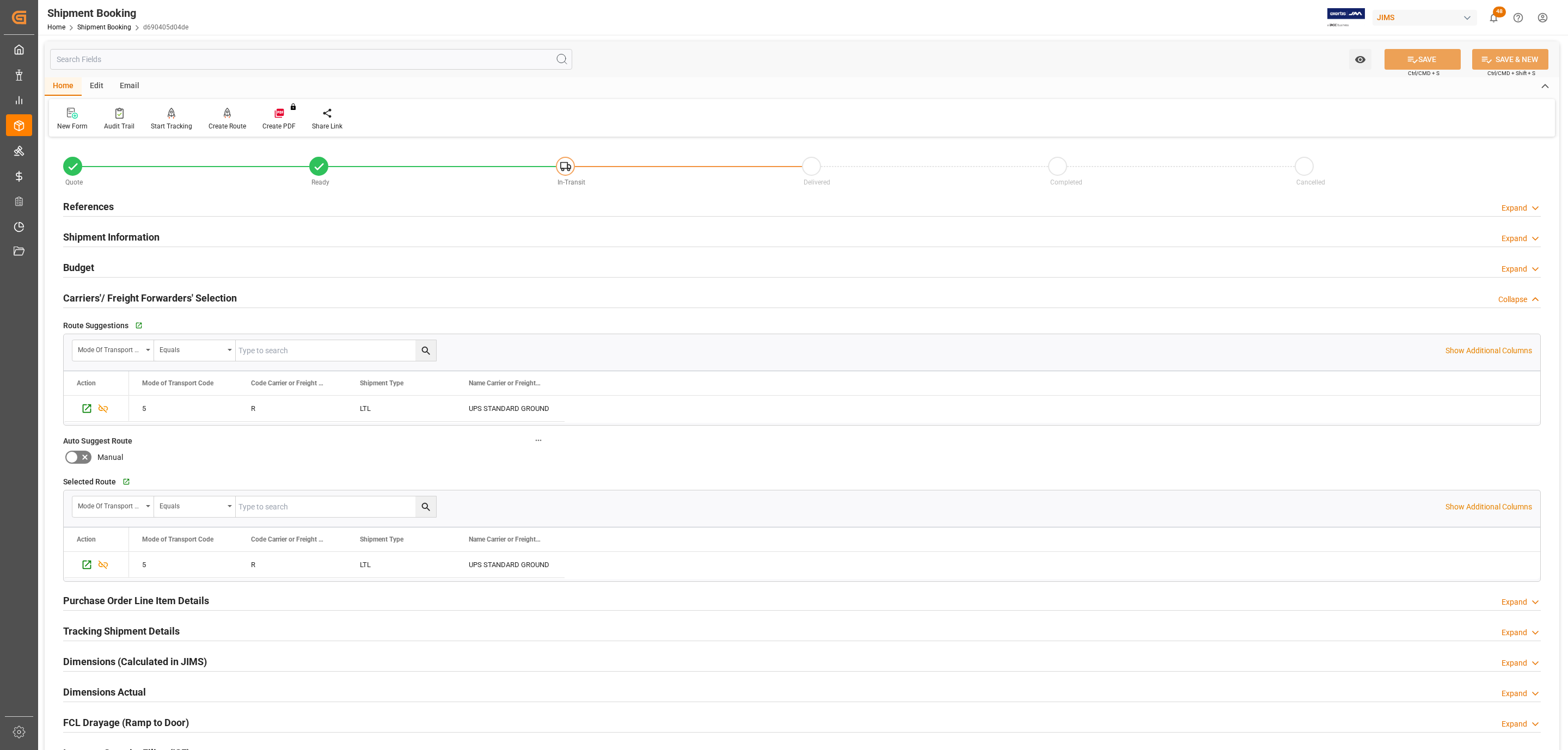
click at [109, 299] on h2 "Carriers'/ Freight Forwarders' Selection" at bounding box center [150, 298] width 174 height 15
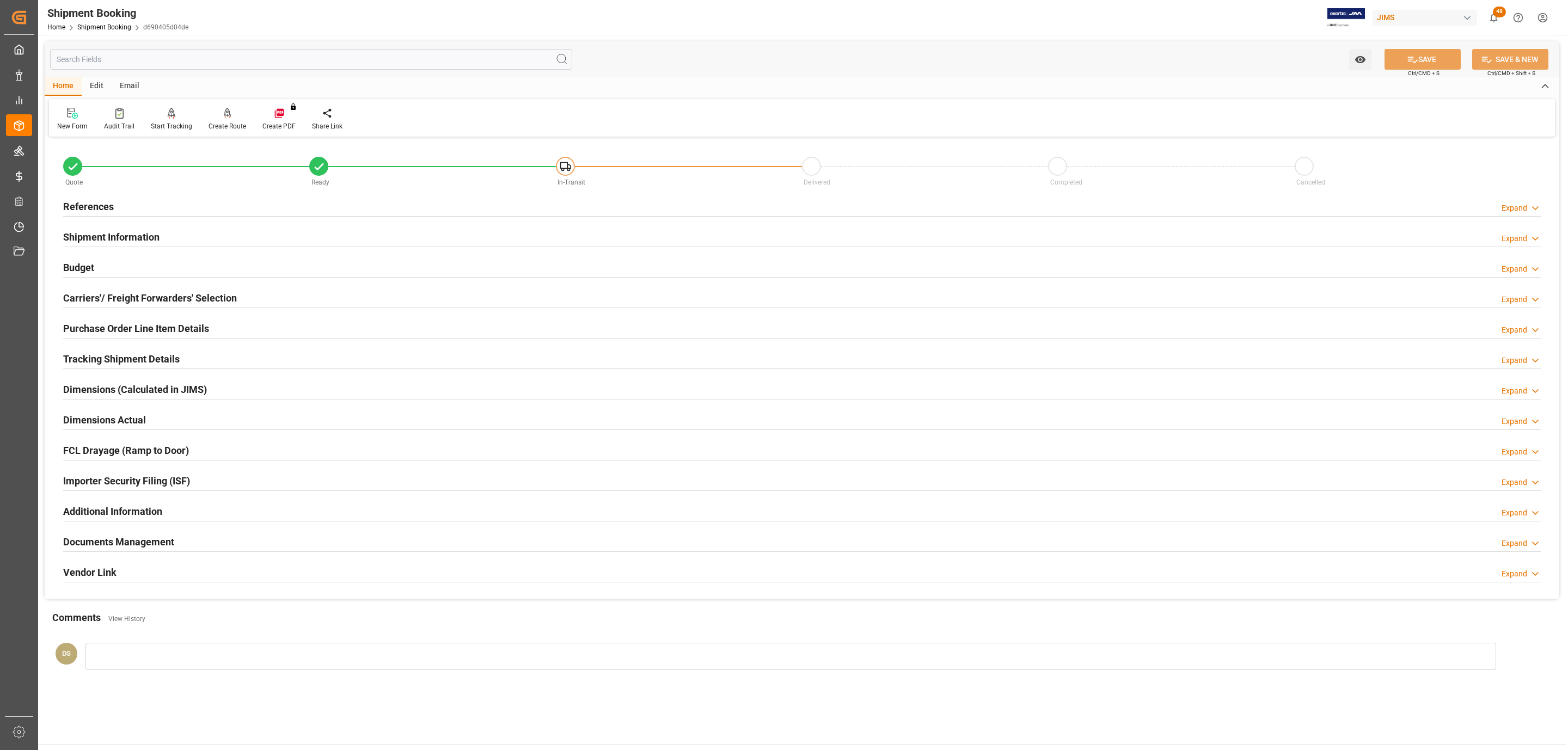
click at [109, 273] on div "Budget Expand" at bounding box center [802, 266] width 1478 height 21
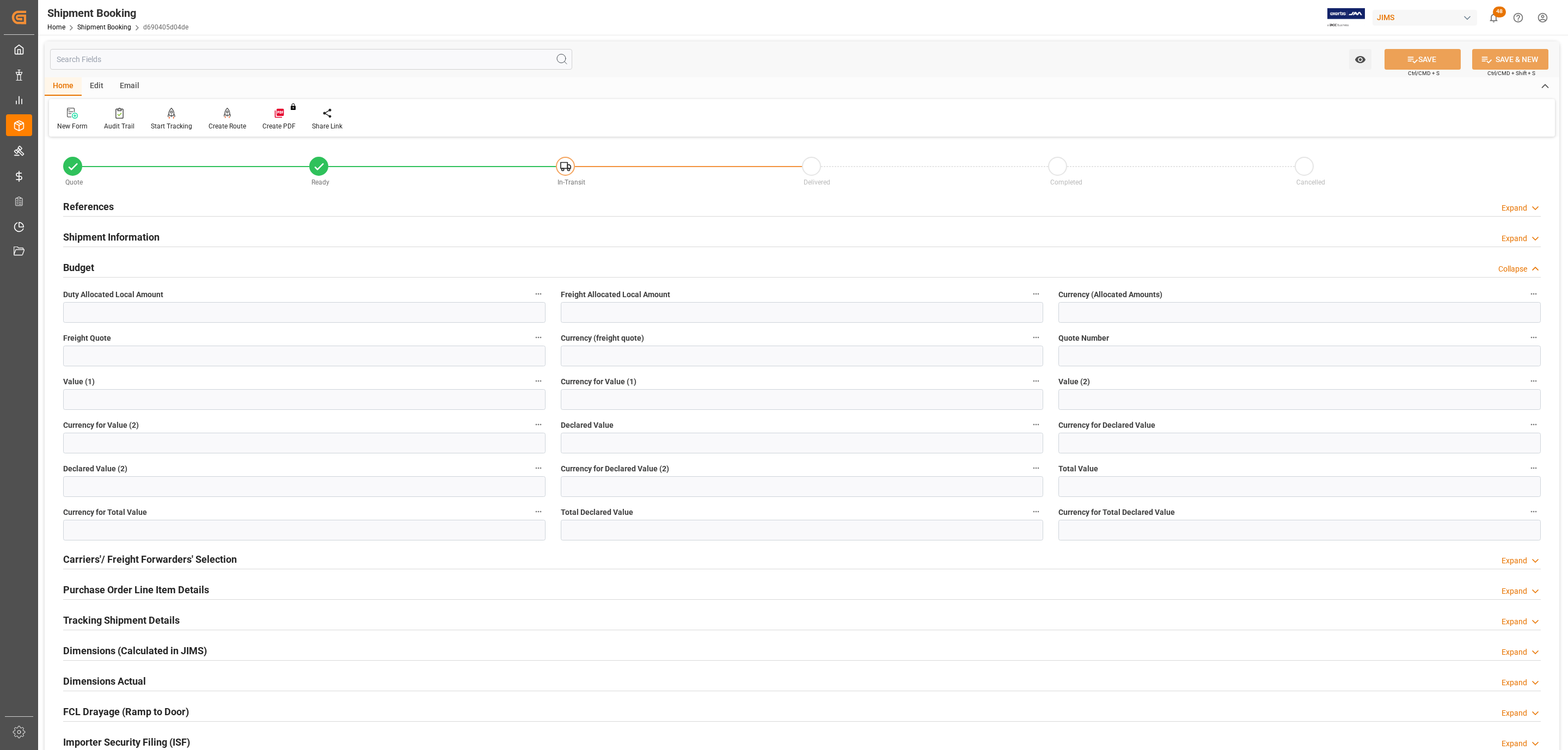
click at [147, 558] on h2 "Carriers'/ Freight Forwarders' Selection" at bounding box center [150, 559] width 174 height 15
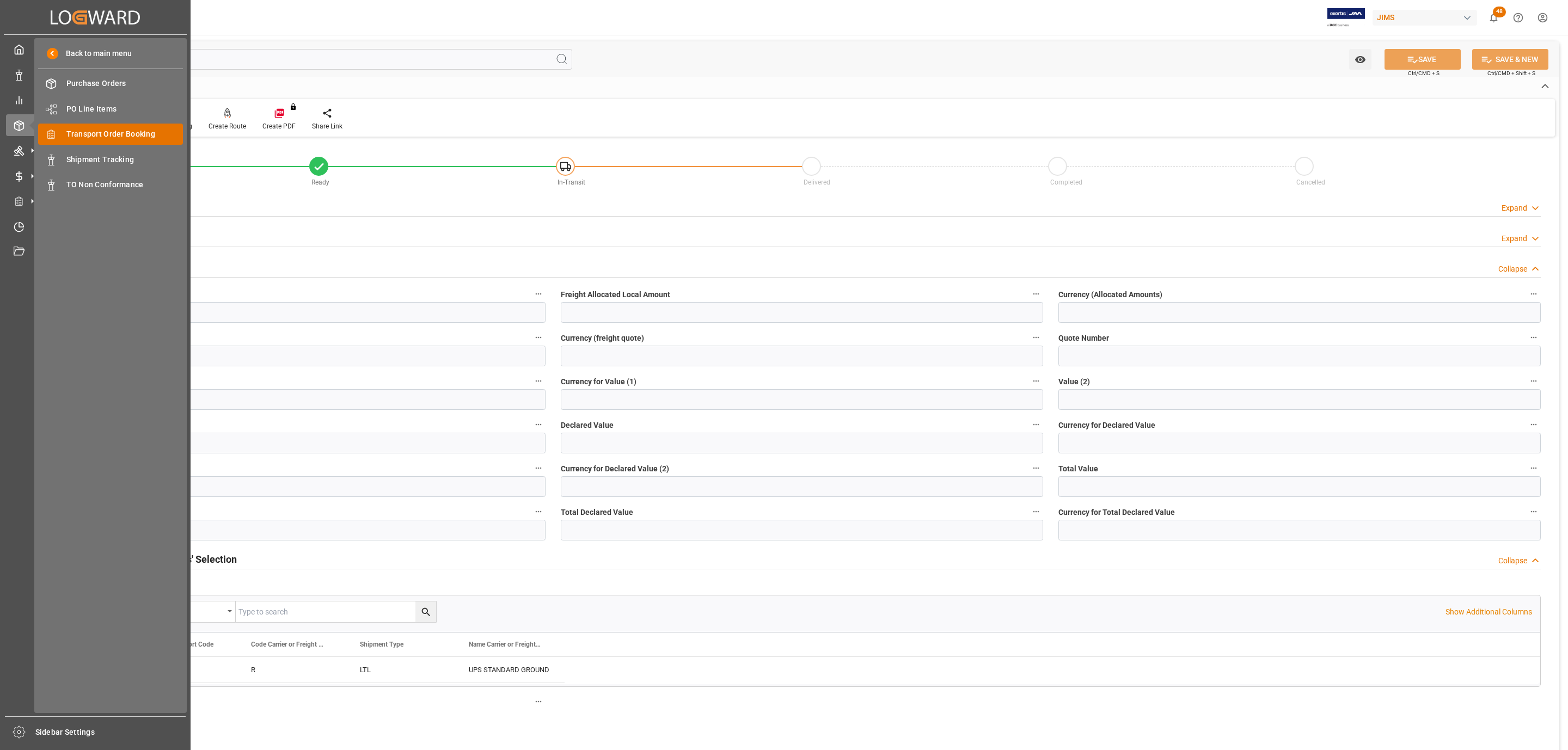
click at [133, 126] on div "Transport Order Booking Transport Order Booking" at bounding box center [110, 134] width 145 height 21
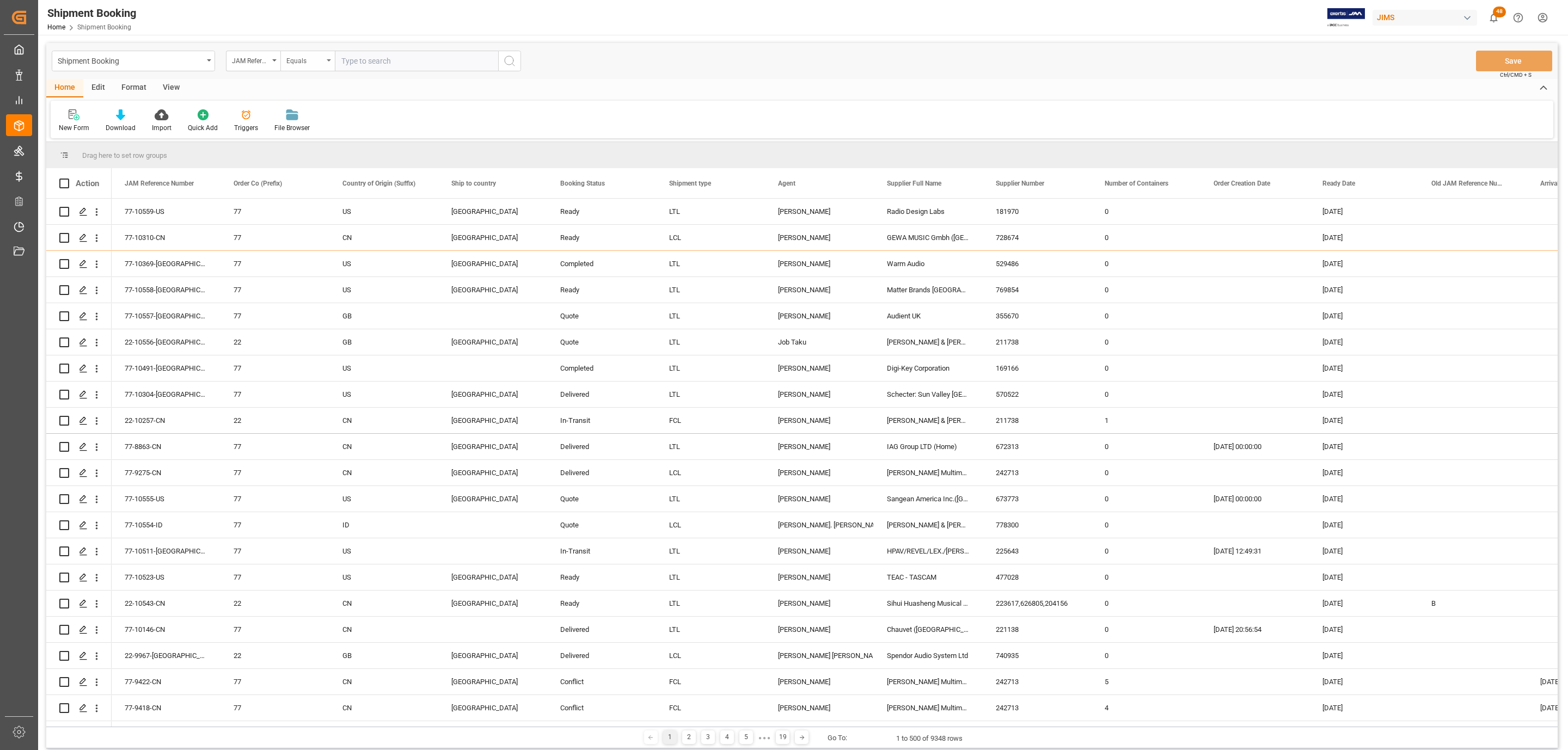
paste input "77-10445-CN"
type input "77-10445-CN"
click at [503, 61] on icon "search button" at bounding box center [510, 61] width 13 height 13
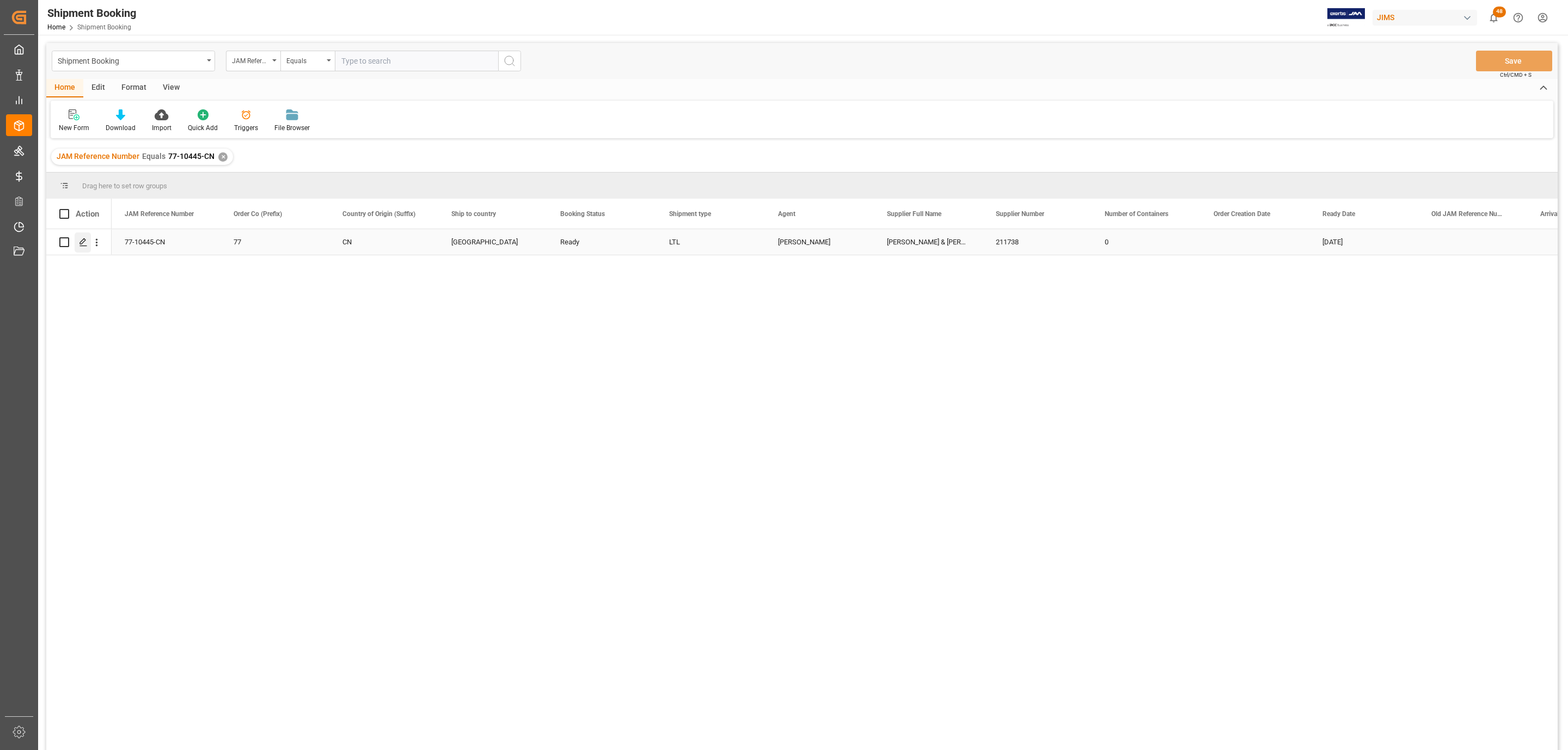
click at [85, 242] on icon "Press SPACE to select this row." at bounding box center [83, 242] width 9 height 9
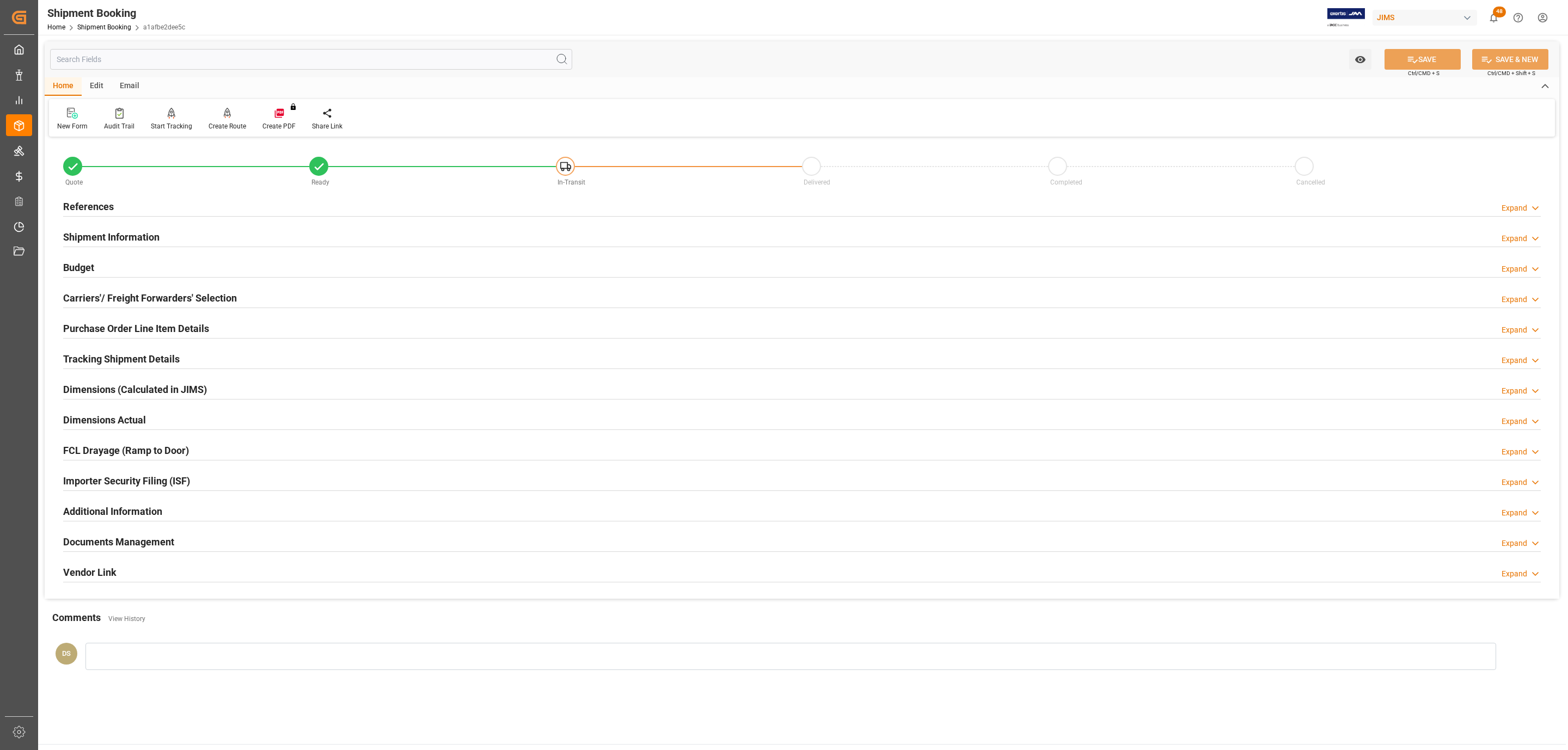
click at [152, 539] on h2 "Documents Management" at bounding box center [119, 542] width 111 height 15
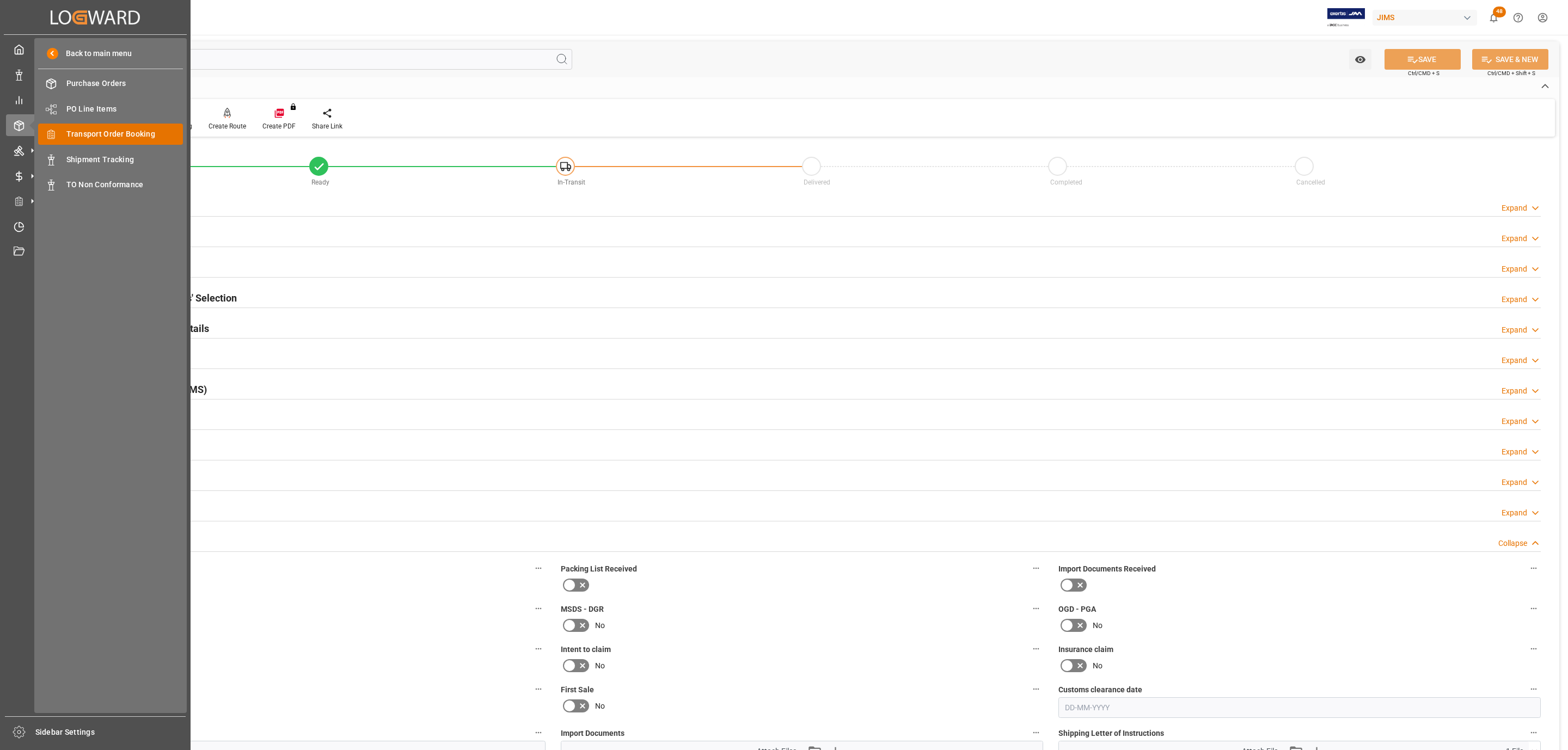
click at [124, 137] on span "Transport Order Booking" at bounding box center [125, 134] width 117 height 11
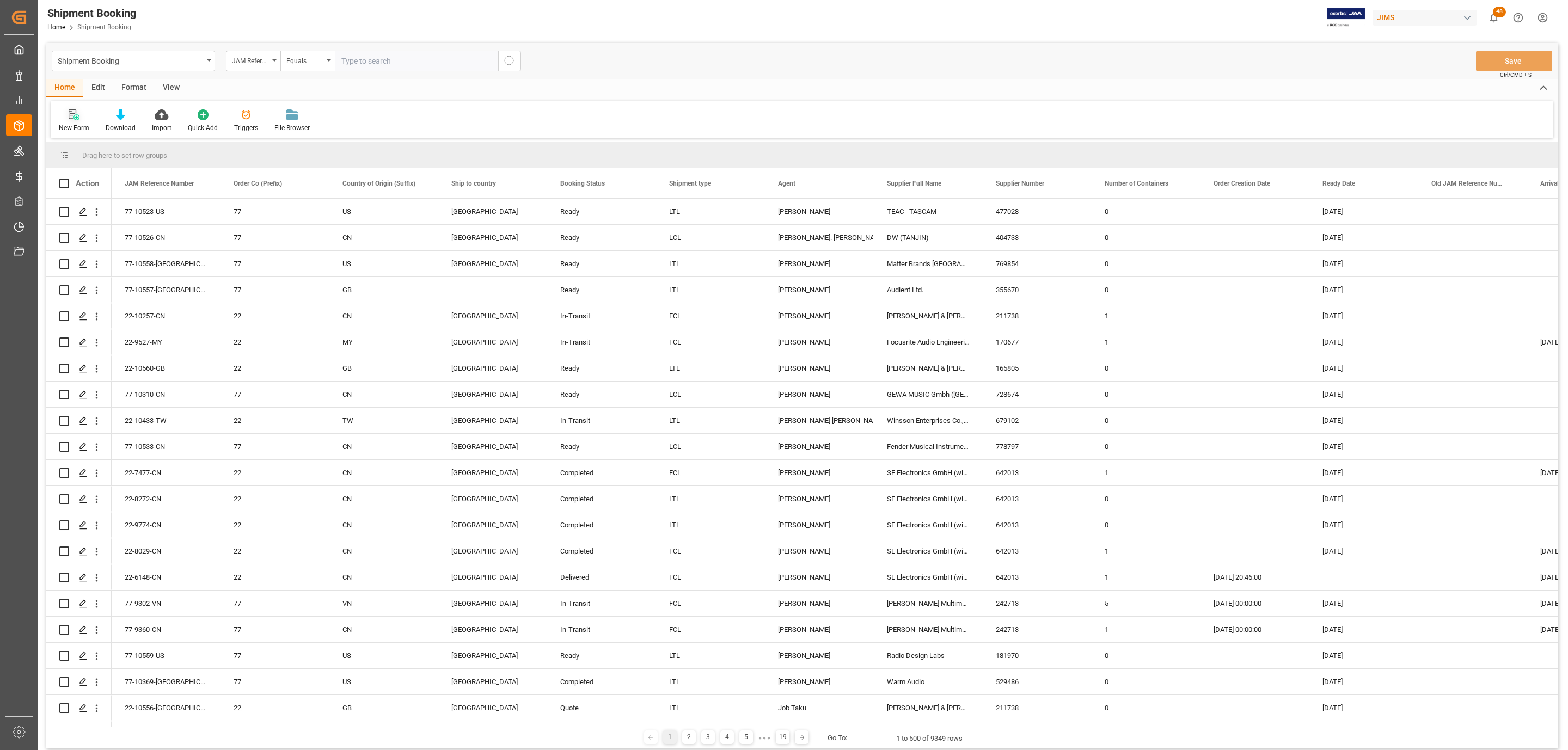
click at [72, 117] on icon at bounding box center [74, 114] width 11 height 11
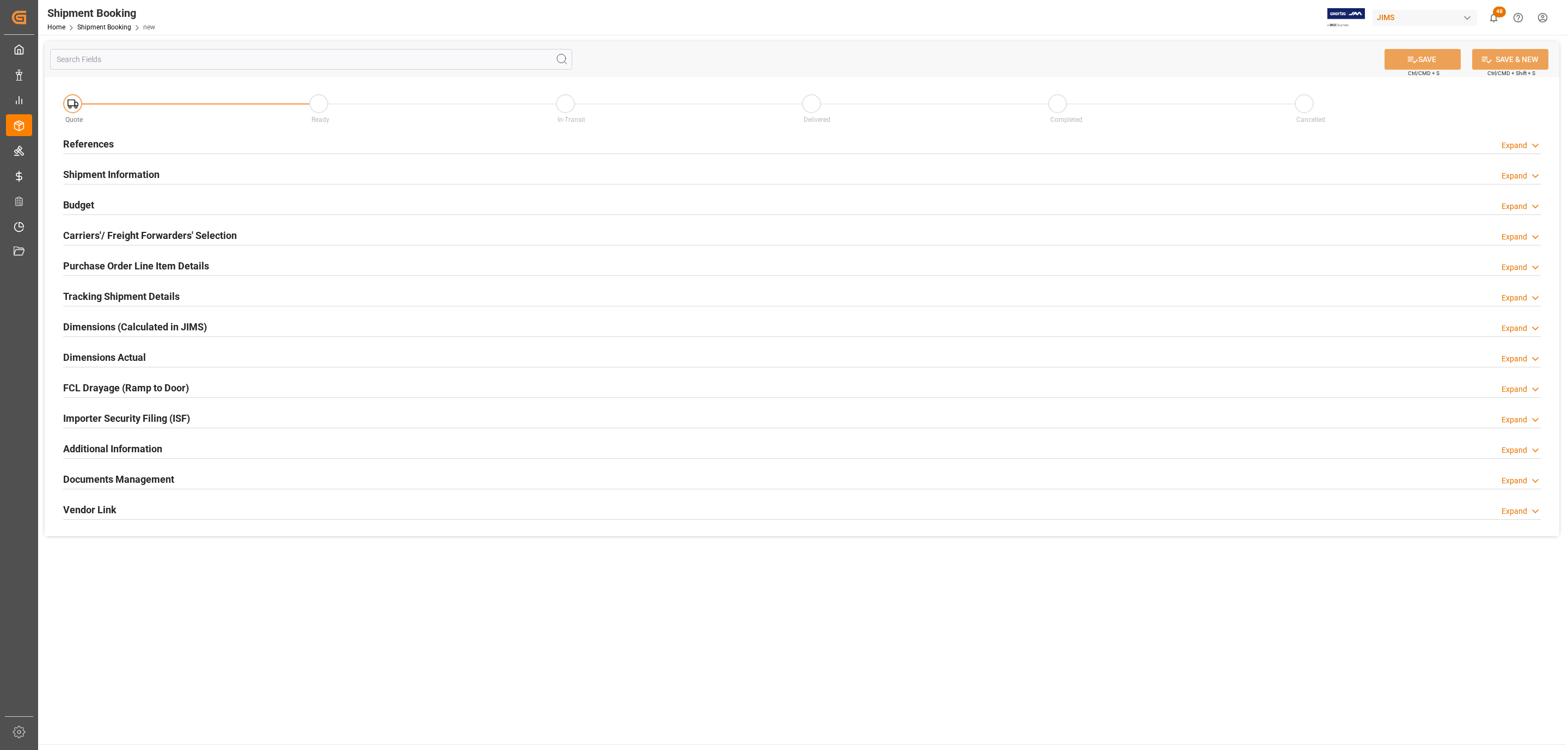
click at [128, 137] on div "References Expand" at bounding box center [802, 143] width 1478 height 21
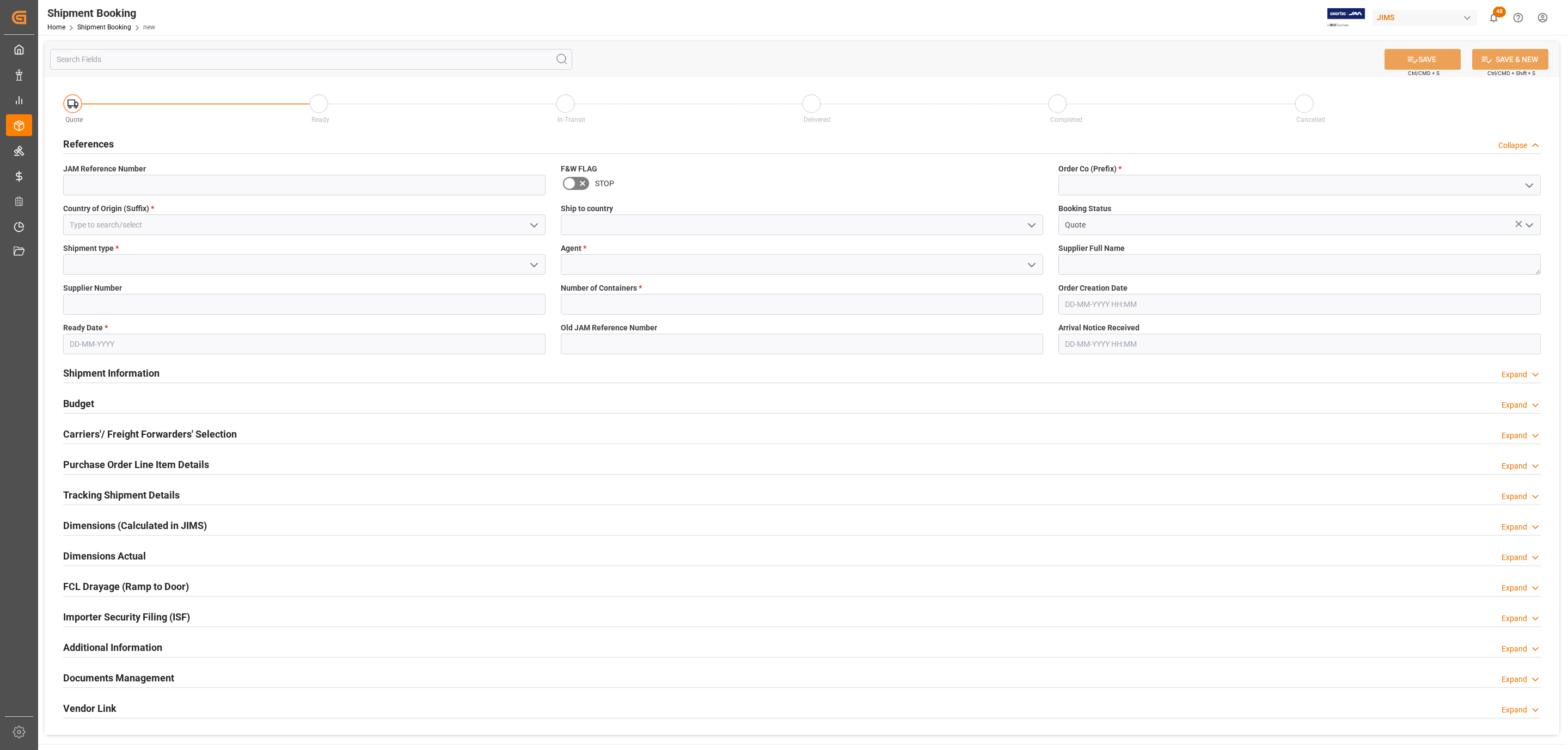
click at [1531, 183] on icon "open menu" at bounding box center [1529, 185] width 13 height 13
click at [1149, 234] on div "77" at bounding box center [1300, 234] width 482 height 25
type input "77"
click at [124, 221] on input at bounding box center [305, 225] width 482 height 21
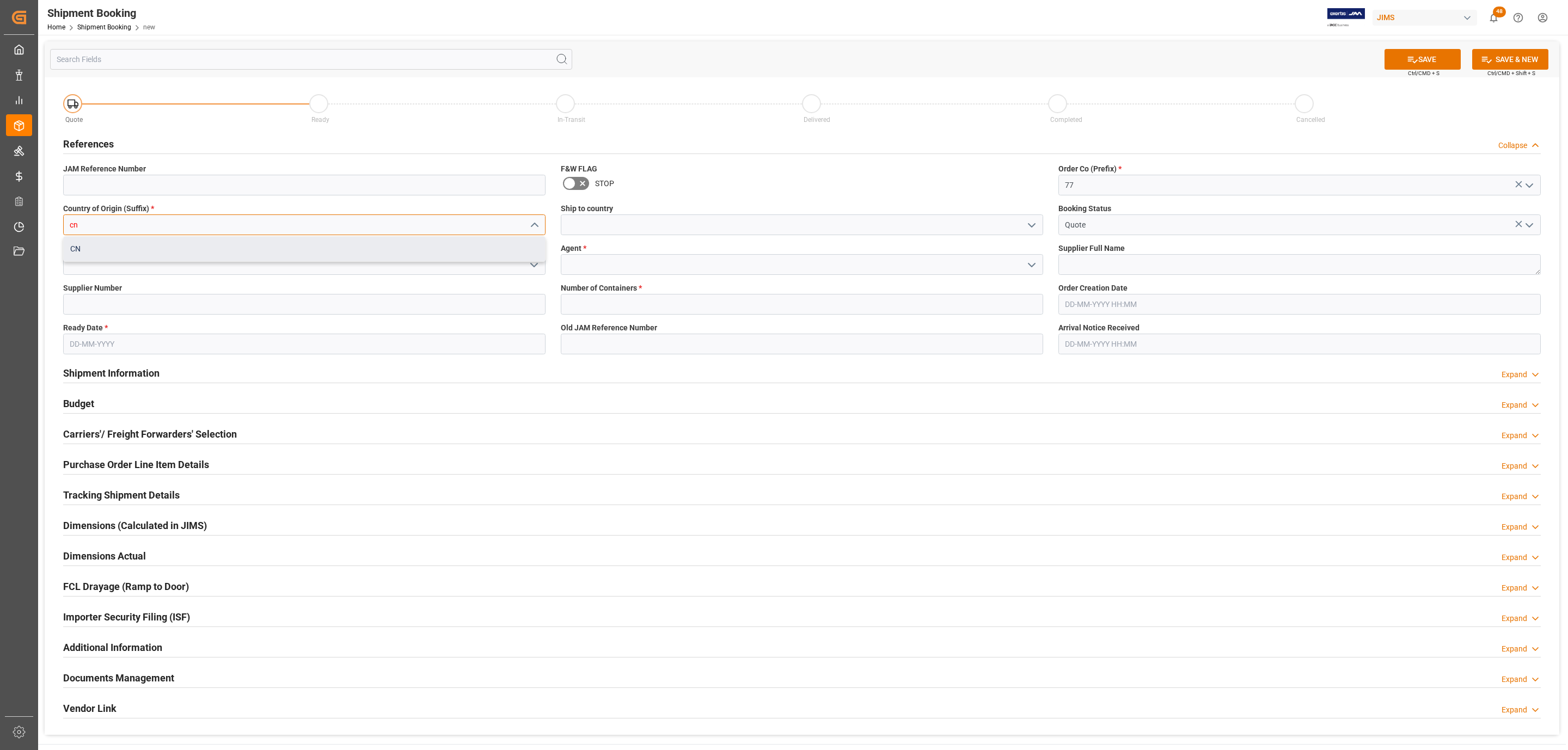
click at [128, 251] on div "CN" at bounding box center [304, 249] width 482 height 25
type input "CN"
click at [533, 265] on icon "open menu" at bounding box center [534, 265] width 13 height 13
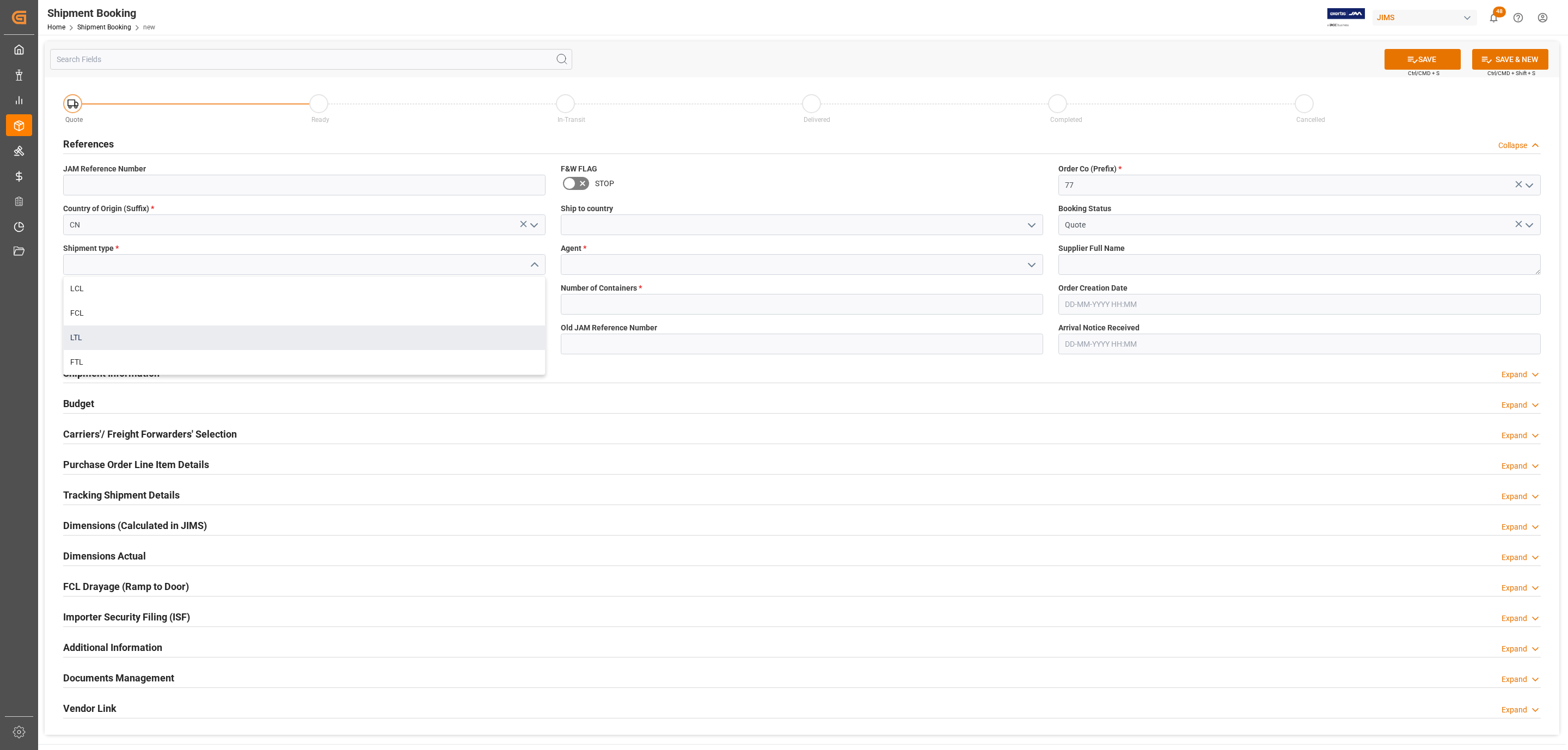
click at [114, 329] on div "LTL" at bounding box center [304, 338] width 482 height 25
type input "LTL"
click at [95, 301] on input at bounding box center [305, 304] width 482 height 21
click at [100, 345] on input "text" at bounding box center [305, 344] width 482 height 21
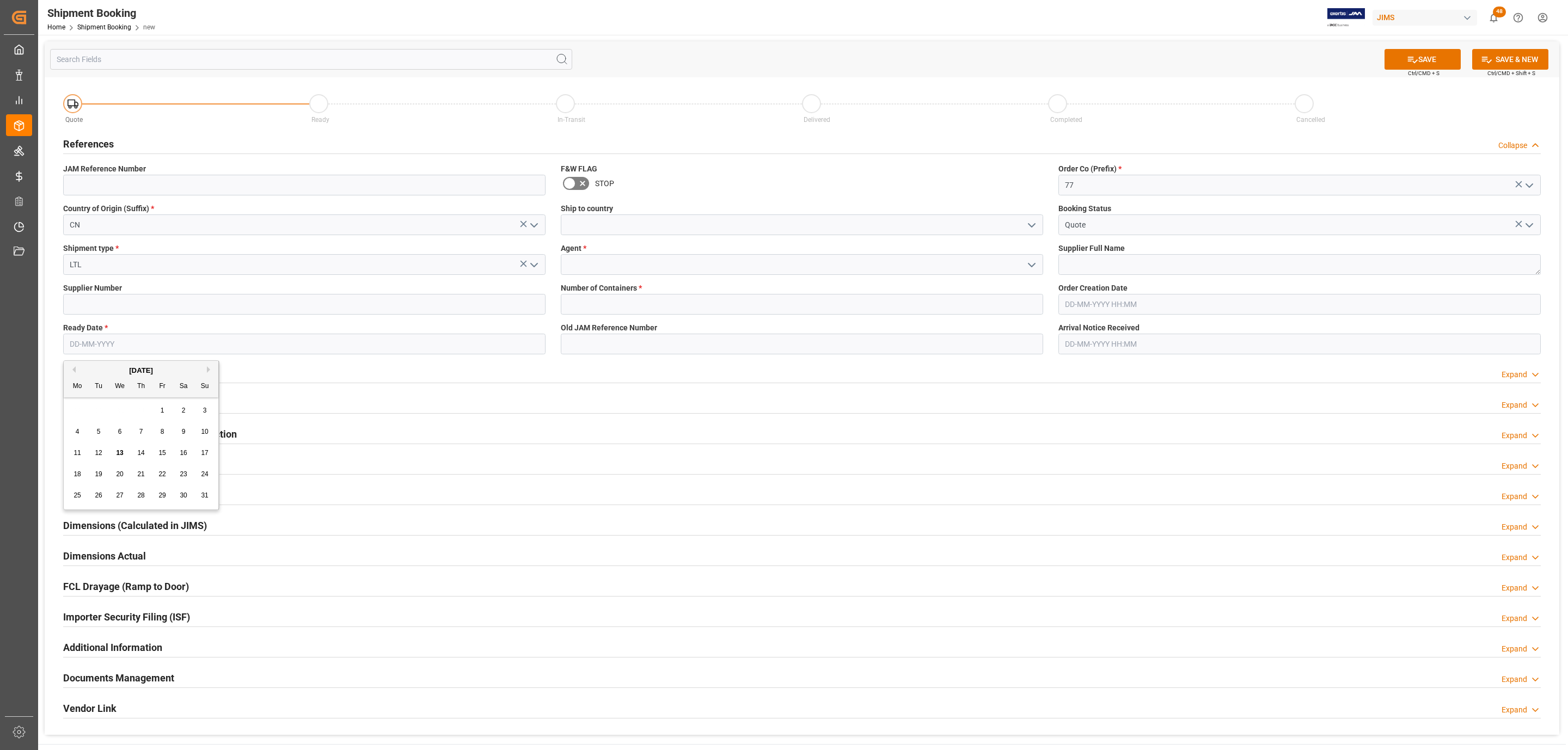
click at [72, 473] on div "18" at bounding box center [77, 475] width 13 height 13
type input "18-08-2025"
click at [1033, 219] on icon "open menu" at bounding box center [1032, 225] width 13 height 13
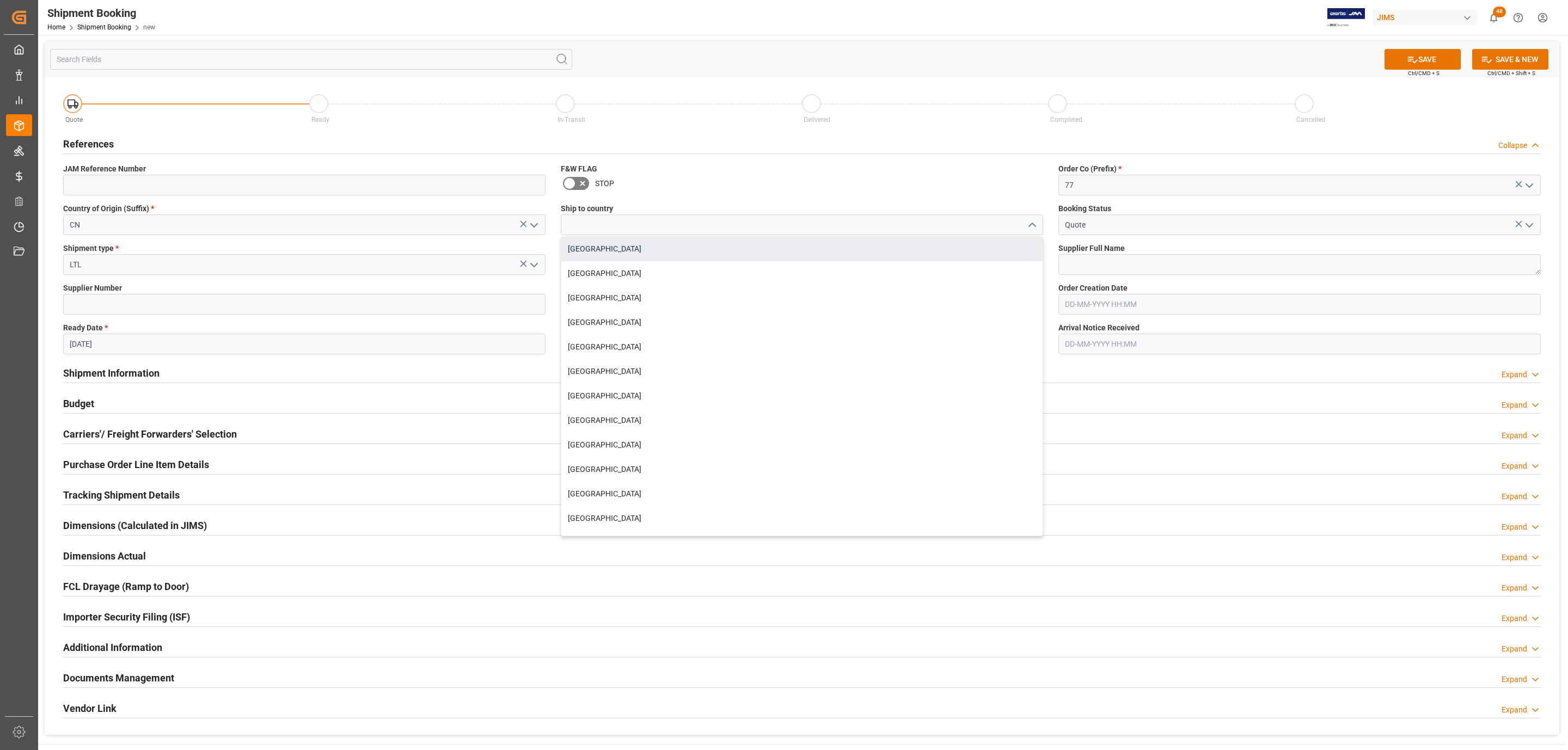
click at [696, 247] on div "[GEOGRAPHIC_DATA]" at bounding box center [802, 249] width 482 height 25
type input "[GEOGRAPHIC_DATA]"
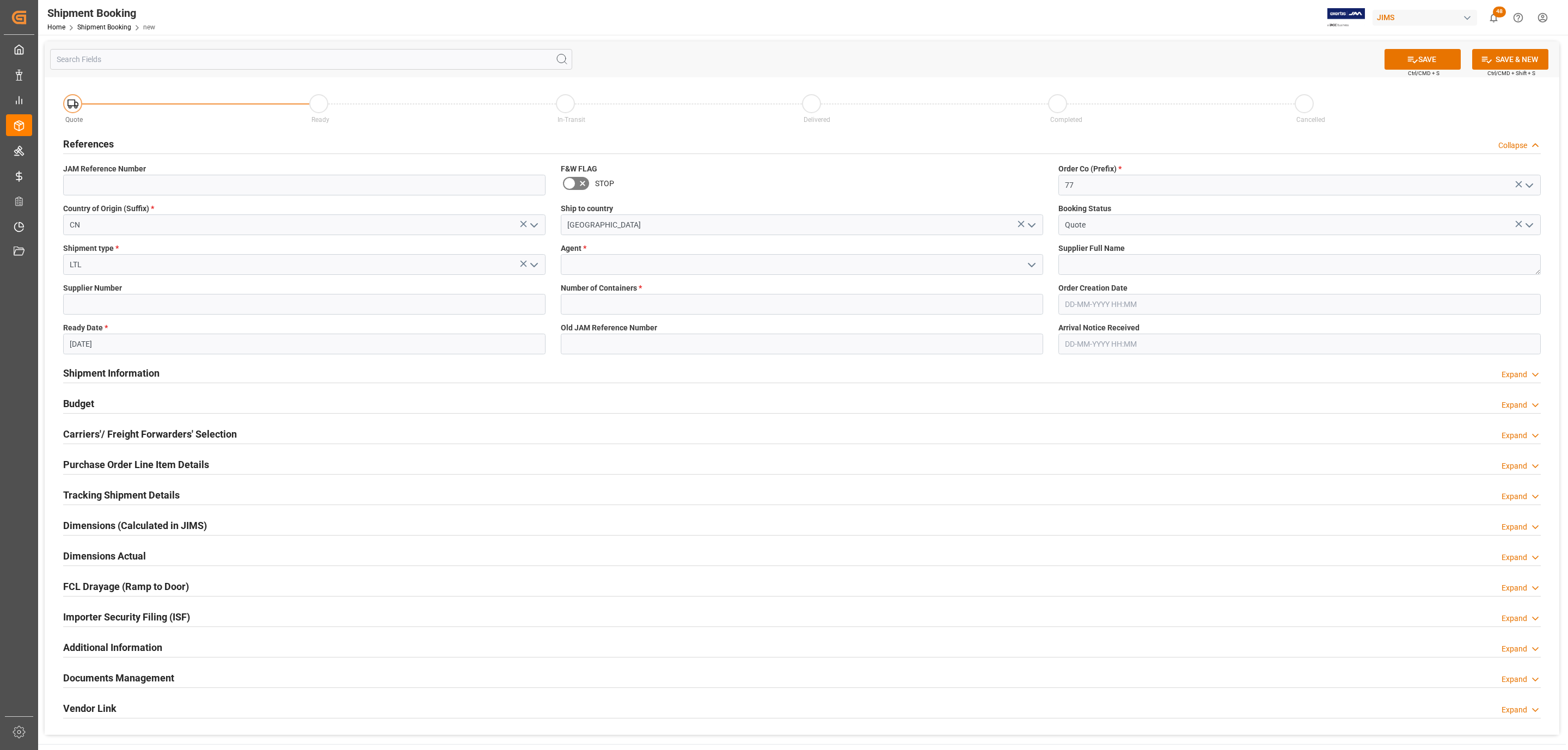
click at [1029, 266] on icon "open menu" at bounding box center [1032, 265] width 13 height 13
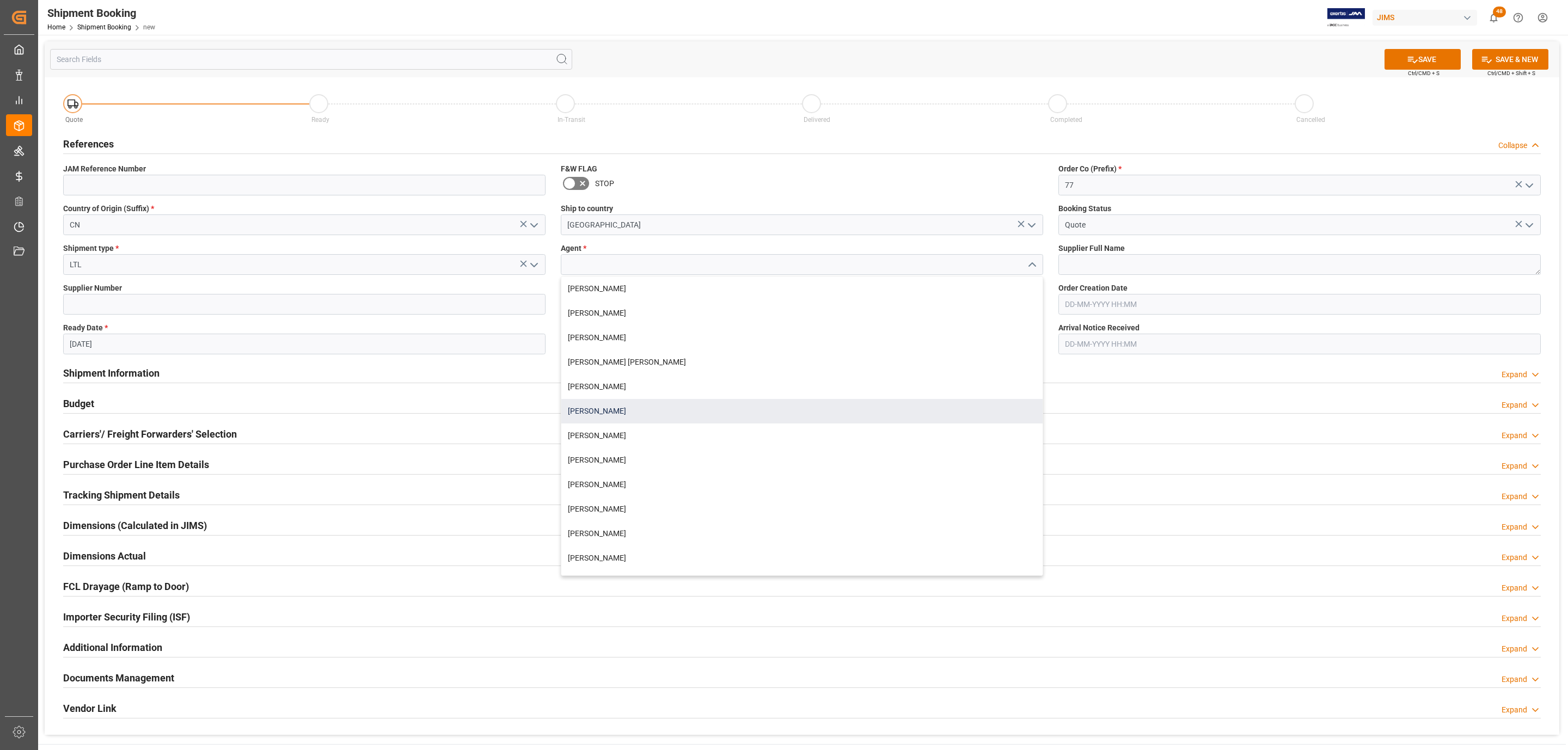
click at [642, 423] on div "Catherine Heng" at bounding box center [802, 411] width 482 height 25
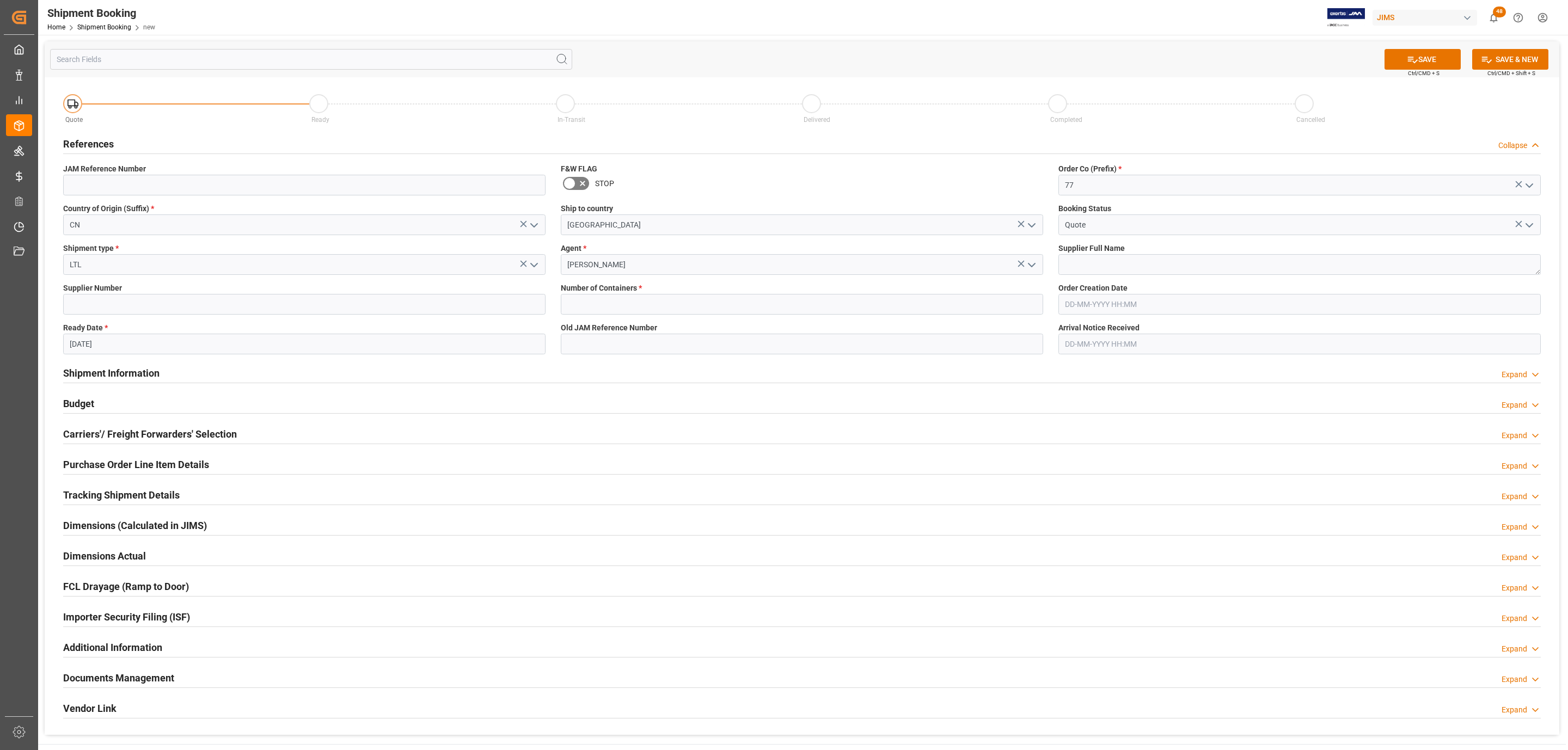
click at [1026, 263] on icon "open menu" at bounding box center [1032, 265] width 13 height 13
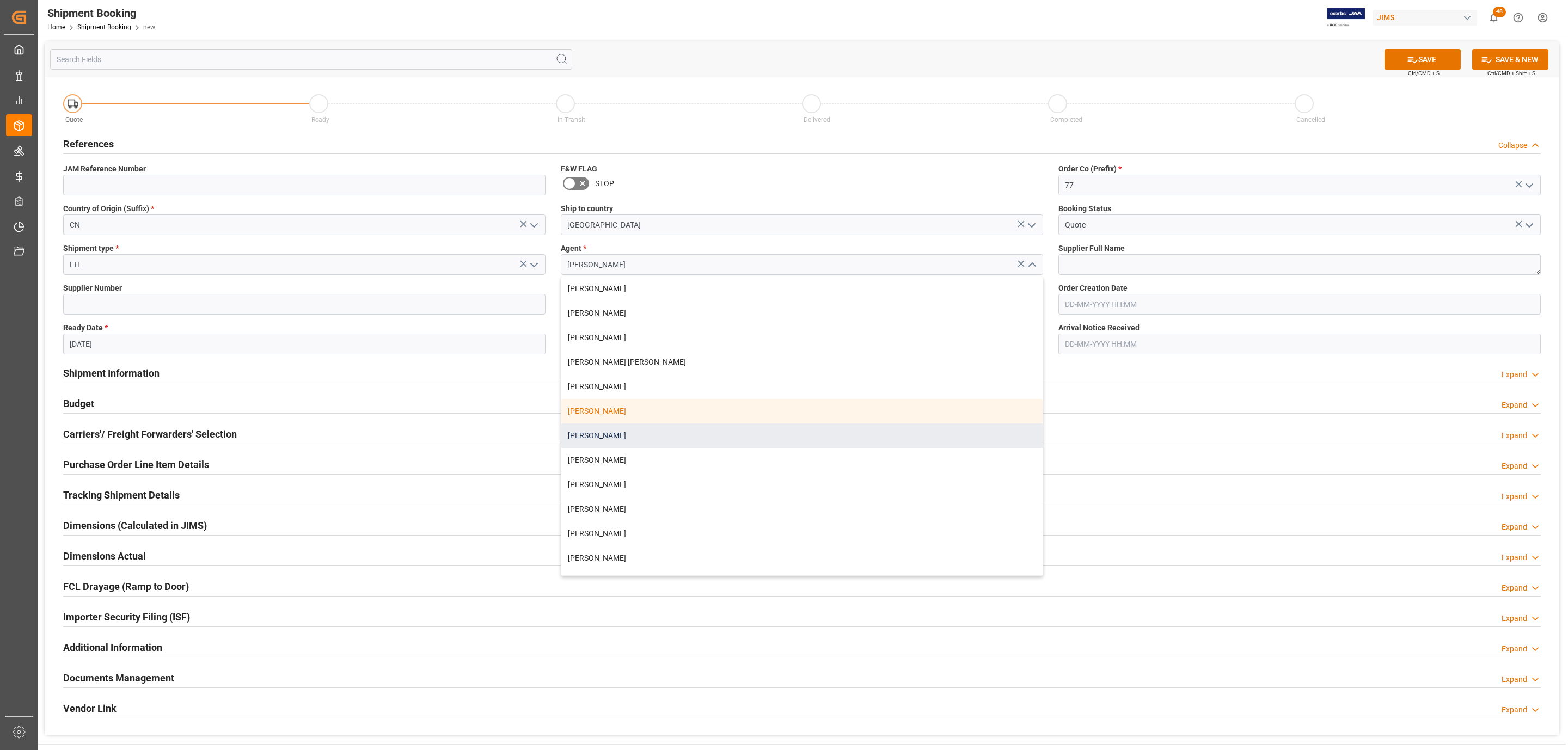
drag, startPoint x: 654, startPoint y: 428, endPoint x: 654, endPoint y: 420, distance: 8.0
click at [654, 428] on div "[PERSON_NAME]" at bounding box center [802, 436] width 482 height 25
type input "[PERSON_NAME]"
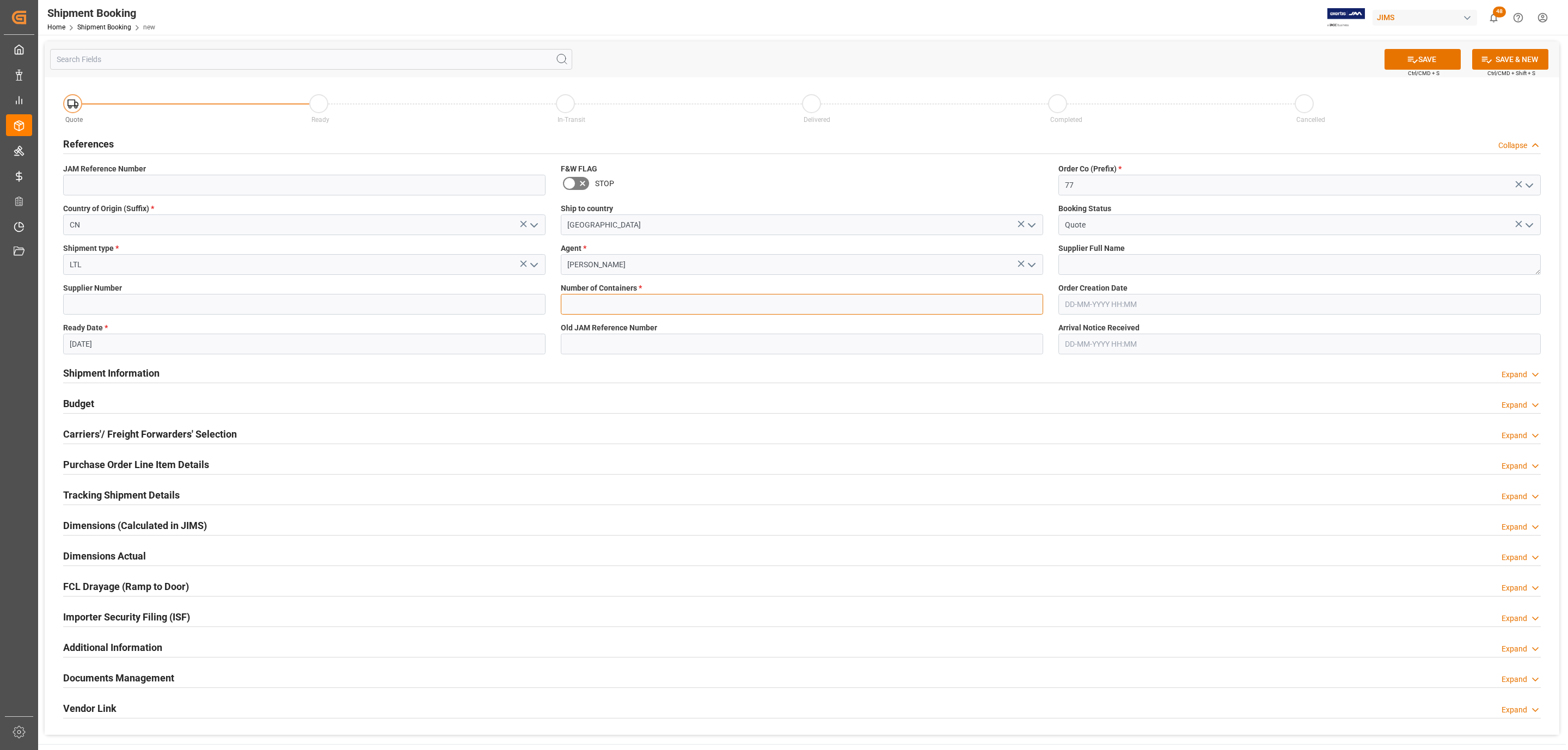
click at [615, 301] on input "text" at bounding box center [802, 304] width 482 height 21
type input "0"
click at [1153, 266] on textarea at bounding box center [1300, 265] width 482 height 21
type textarea "Chauvet China"
click at [1407, 60] on icon at bounding box center [1413, 60] width 11 height 11
